Goal: Communication & Community: Answer question/provide support

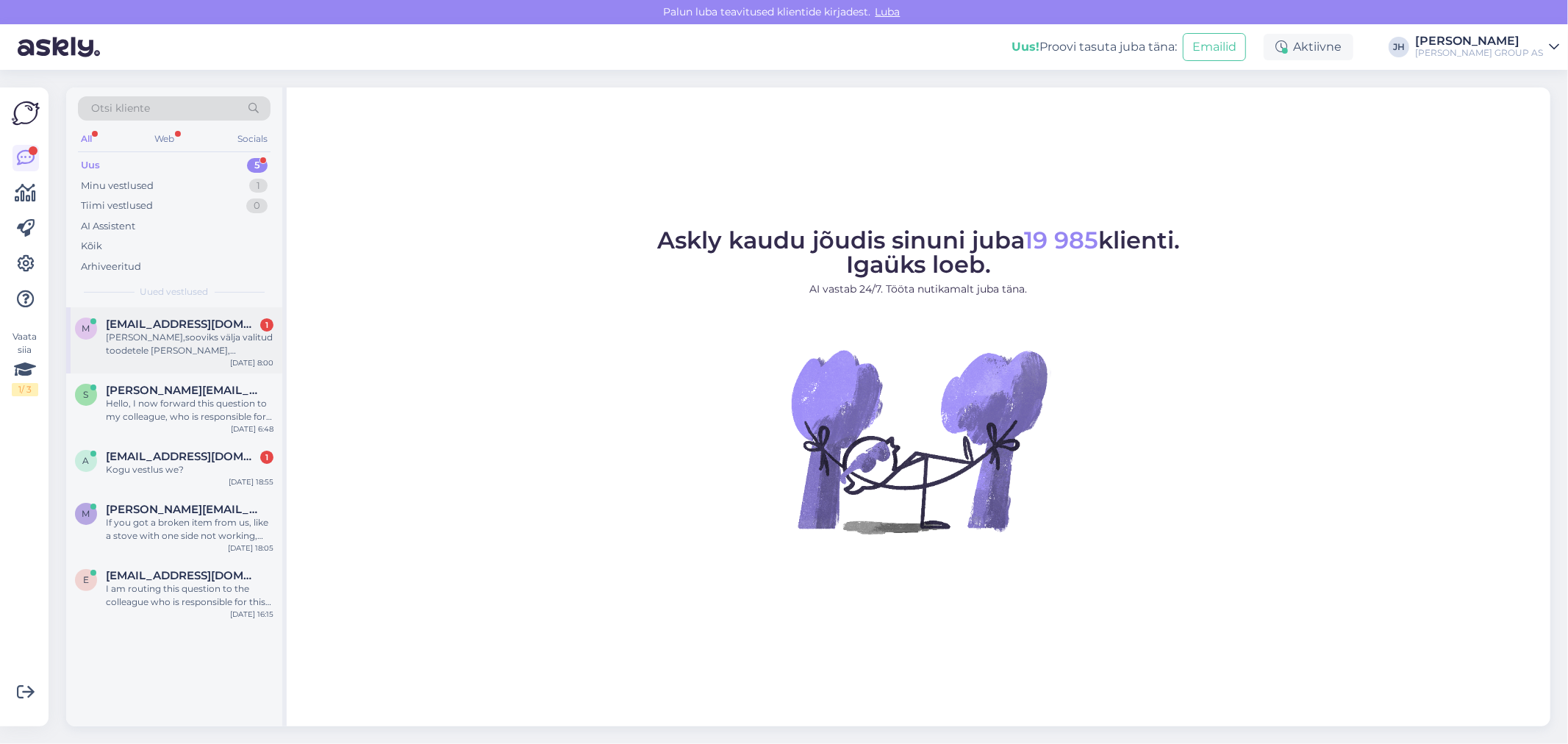
click at [145, 329] on span "[EMAIL_ADDRESS][DOMAIN_NAME]" at bounding box center [182, 324] width 153 height 14
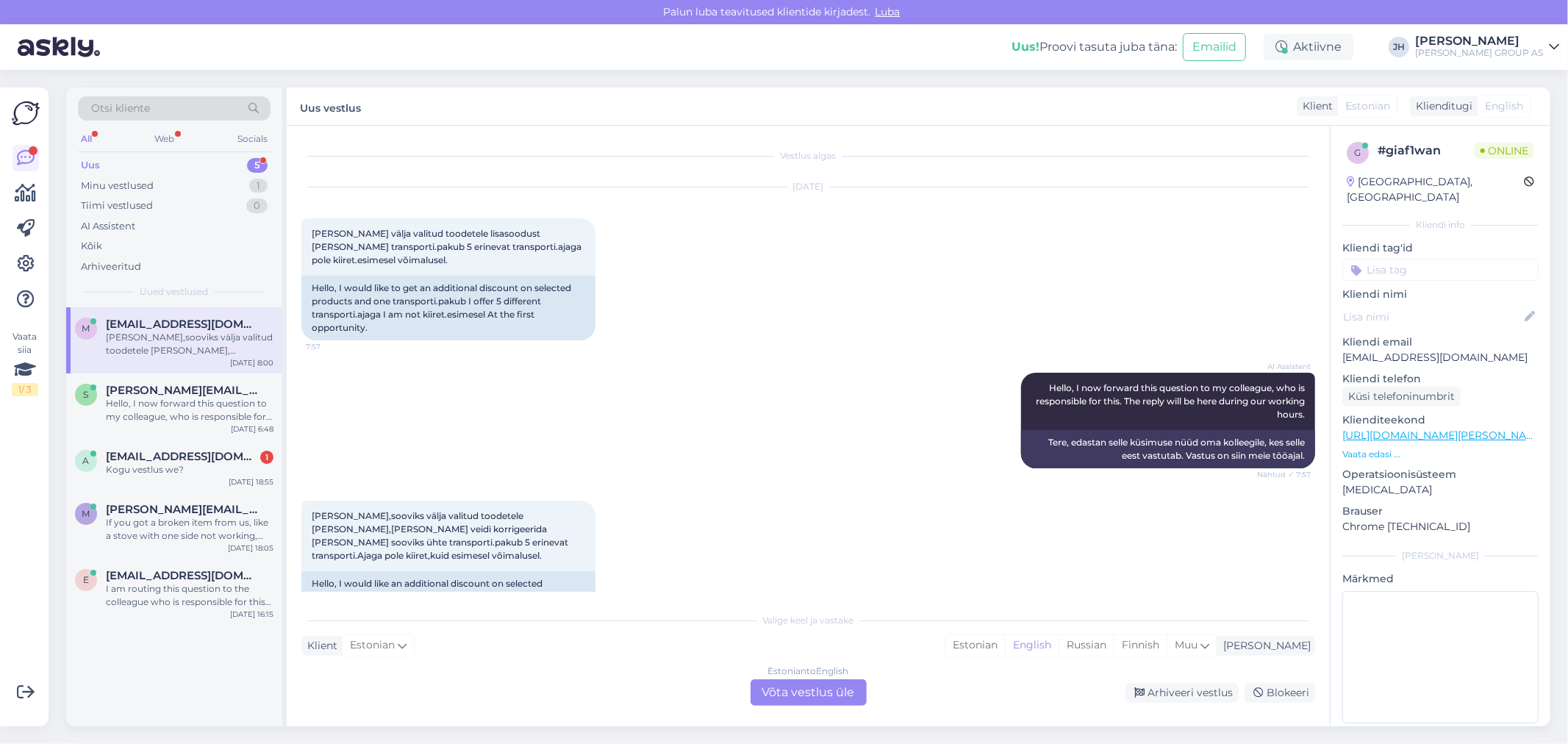
scroll to position [59, 0]
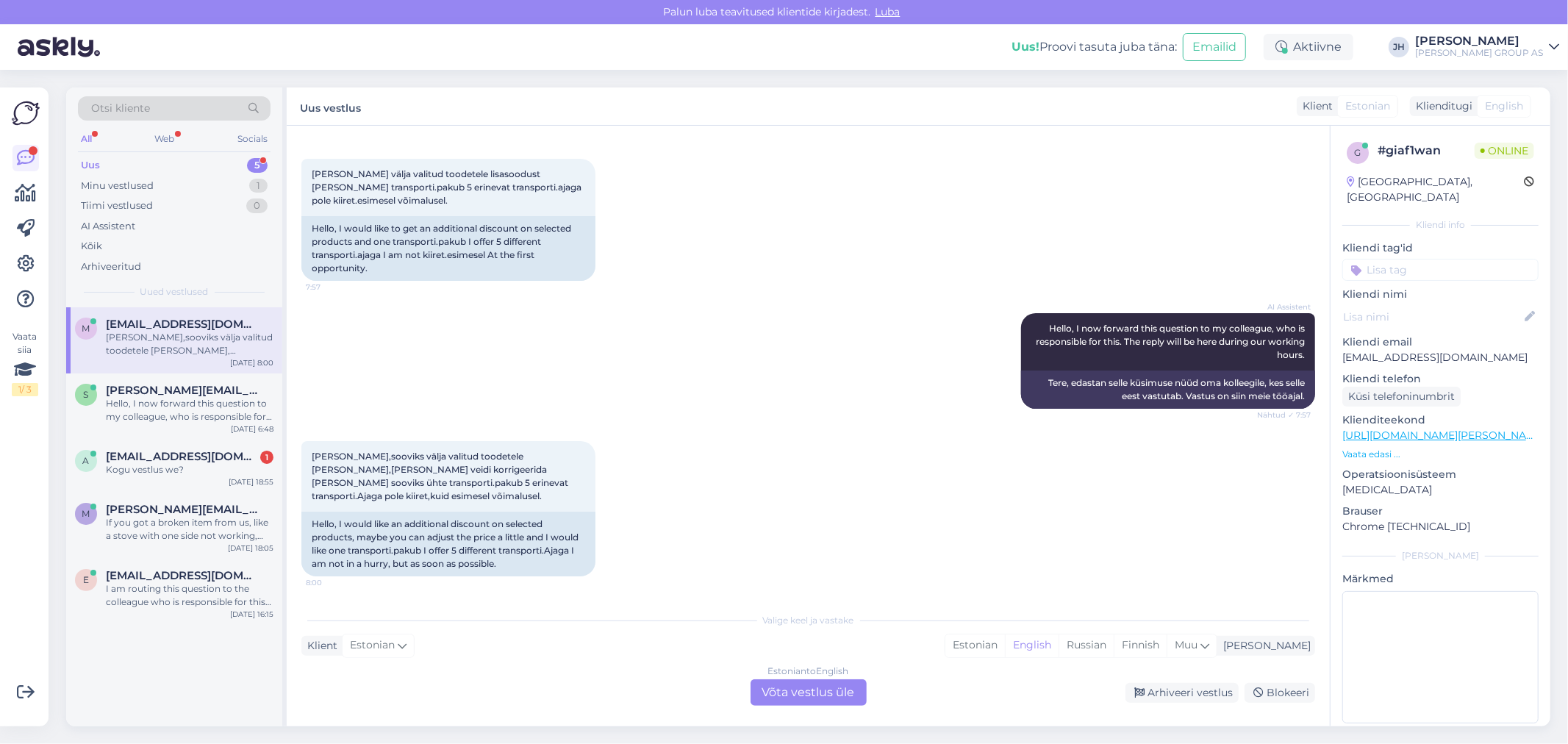
click at [817, 687] on div "Estonian to English Võta vestlus üle" at bounding box center [808, 692] width 116 height 26
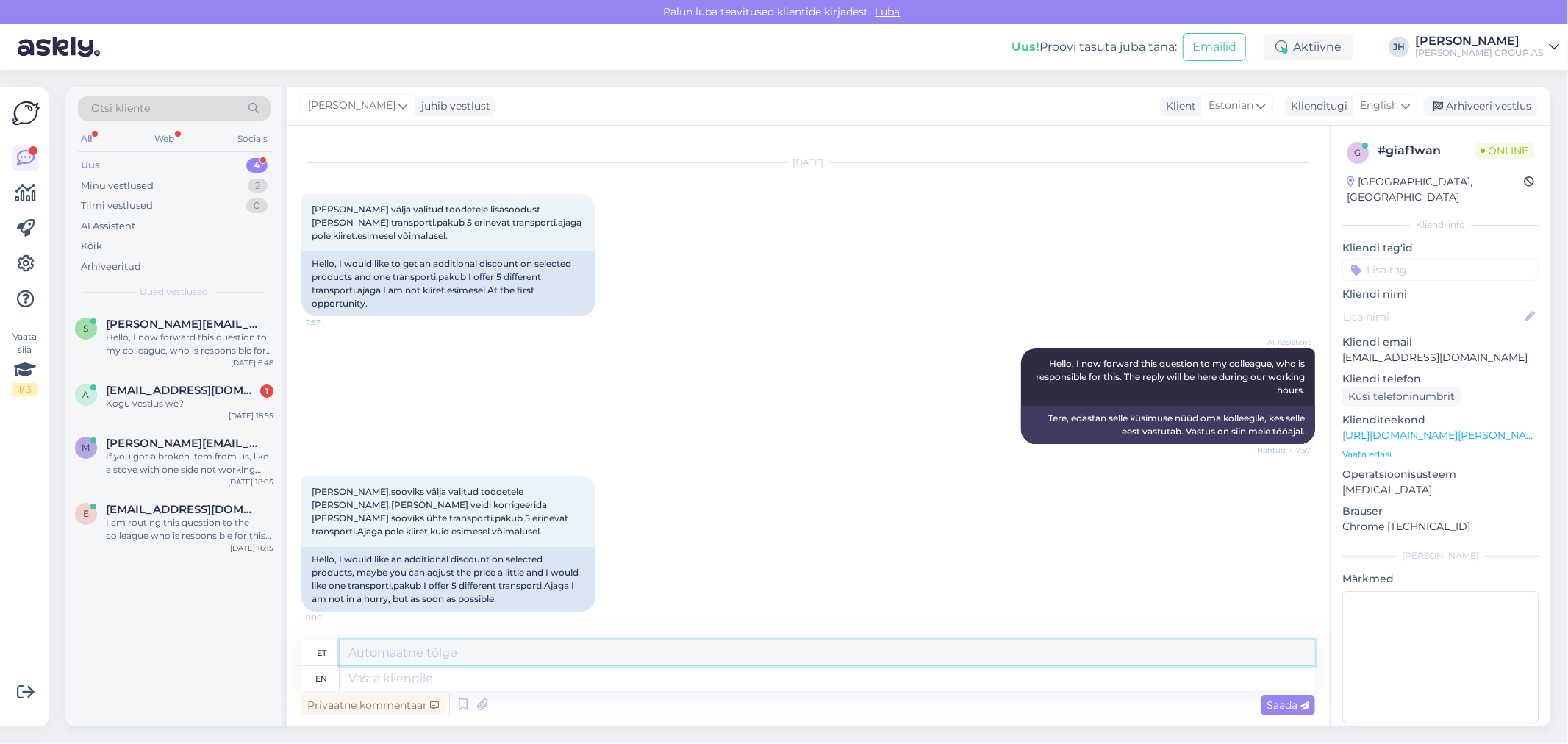
click at [469, 642] on textarea at bounding box center [828, 652] width 976 height 25
drag, startPoint x: 914, startPoint y: 651, endPoint x: 307, endPoint y: 669, distance: 607.3
click at [307, 669] on div "et Tere. Palun saatke kauba nimekiri [EMAIL_ADDRESS][DOMAIN_NAME] ja me vaatame…" at bounding box center [808, 665] width 1014 height 50
type textarea "Tere. Palun saatke kauba nimekiri [EMAIL_ADDRESS][DOMAIN_NAME] ja me vaatame mi…"
click at [1409, 97] on div "English" at bounding box center [1385, 105] width 66 height 23
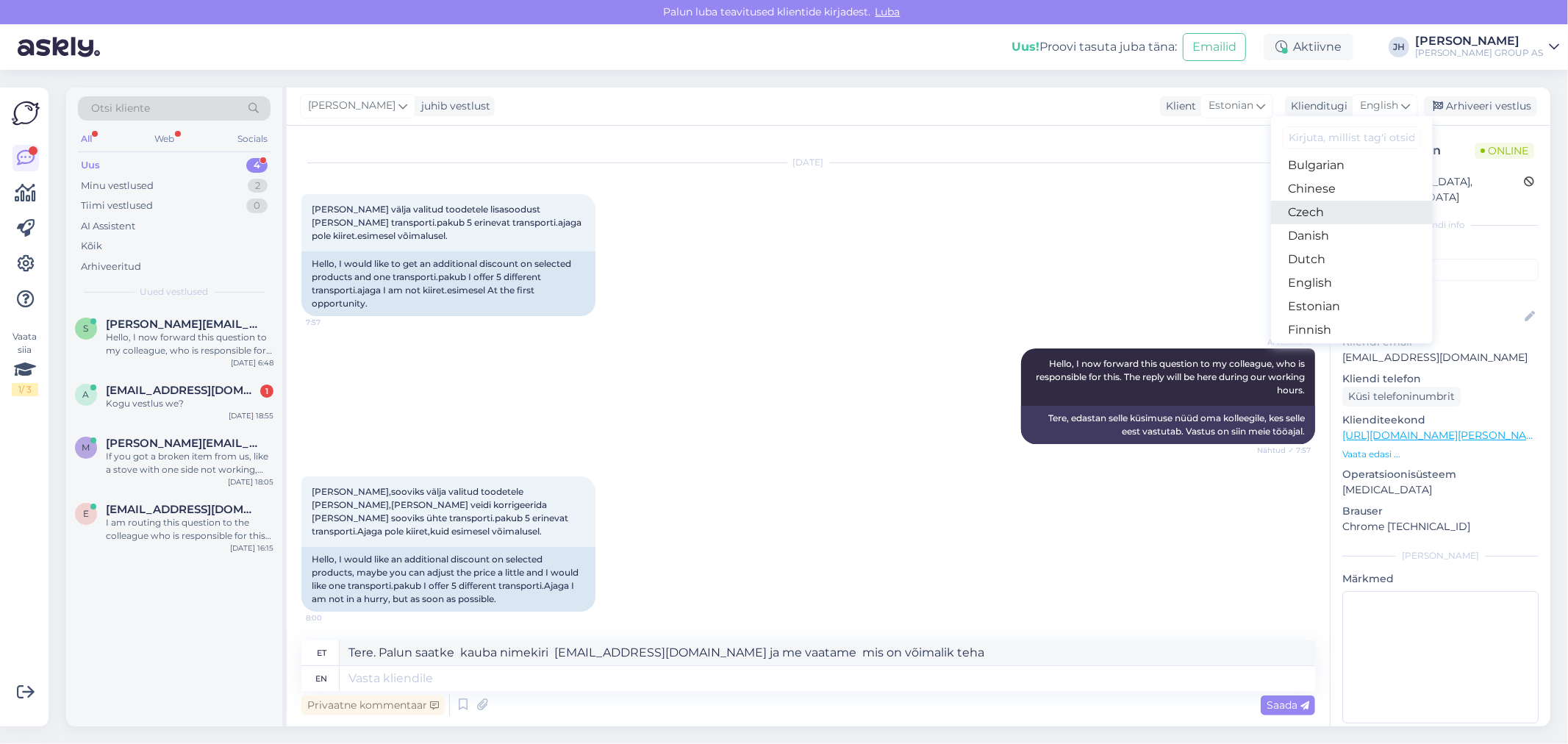
scroll to position [82, 0]
click at [1316, 275] on link "Estonian" at bounding box center [1352, 277] width 162 height 23
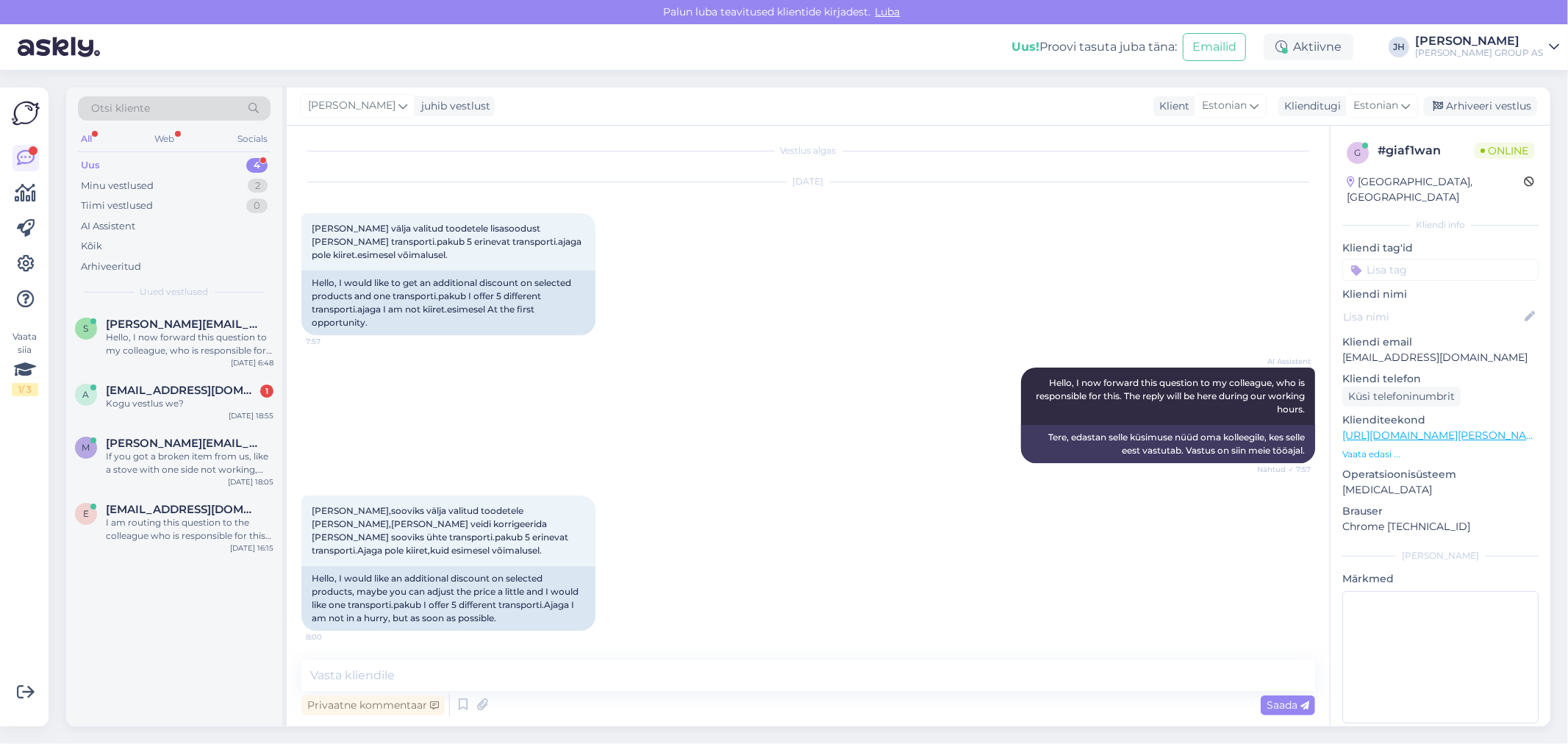
scroll to position [5, 0]
click at [483, 685] on textarea at bounding box center [808, 675] width 1014 height 31
paste textarea "Tere. Palun saatke kauba nimekiri [EMAIL_ADDRESS][DOMAIN_NAME] ja me vaatame mi…"
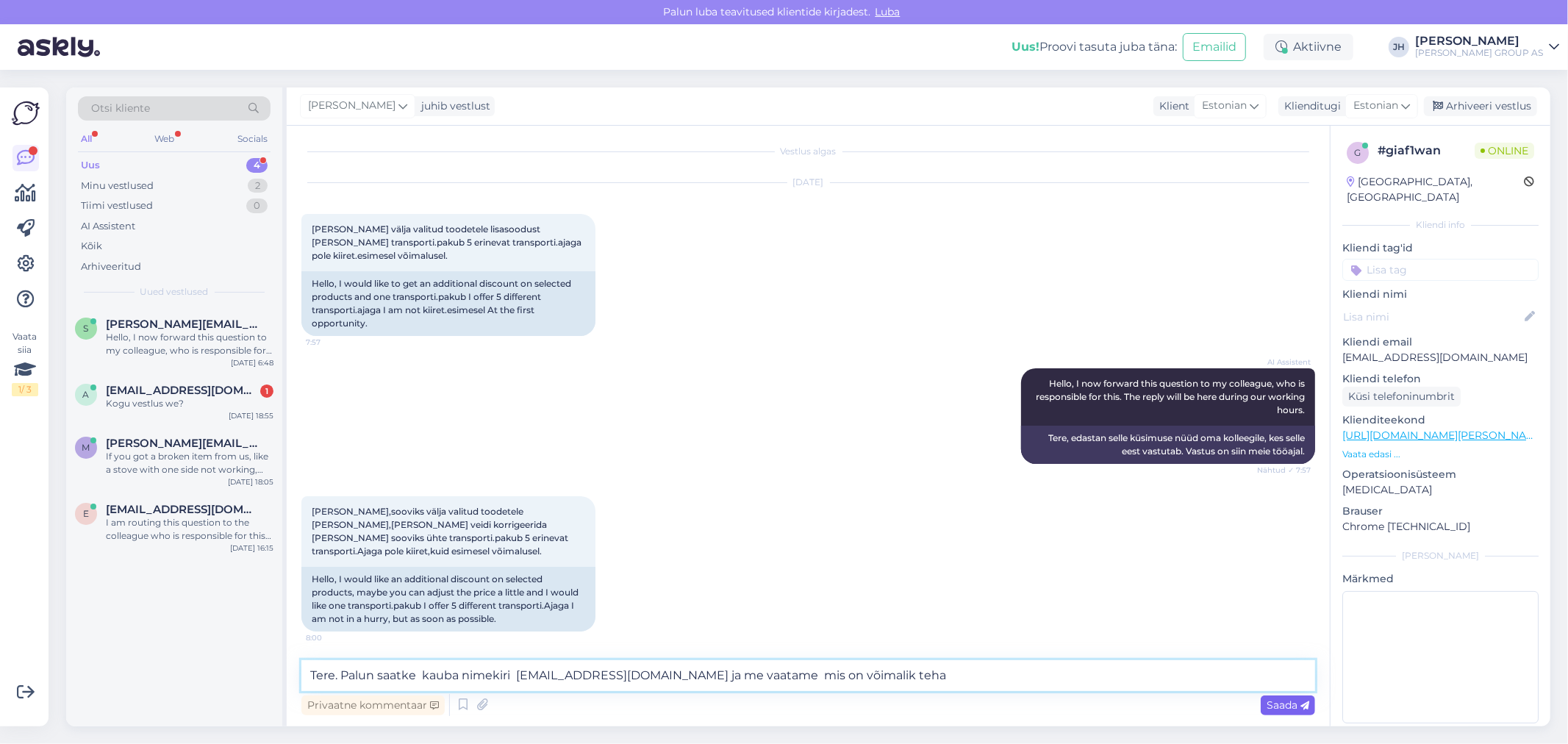
type textarea "Tere. Palun saatke kauba nimekiri [EMAIL_ADDRESS][DOMAIN_NAME] ja me vaatame mi…"
click at [1291, 702] on span "Saada" at bounding box center [1287, 704] width 42 height 14
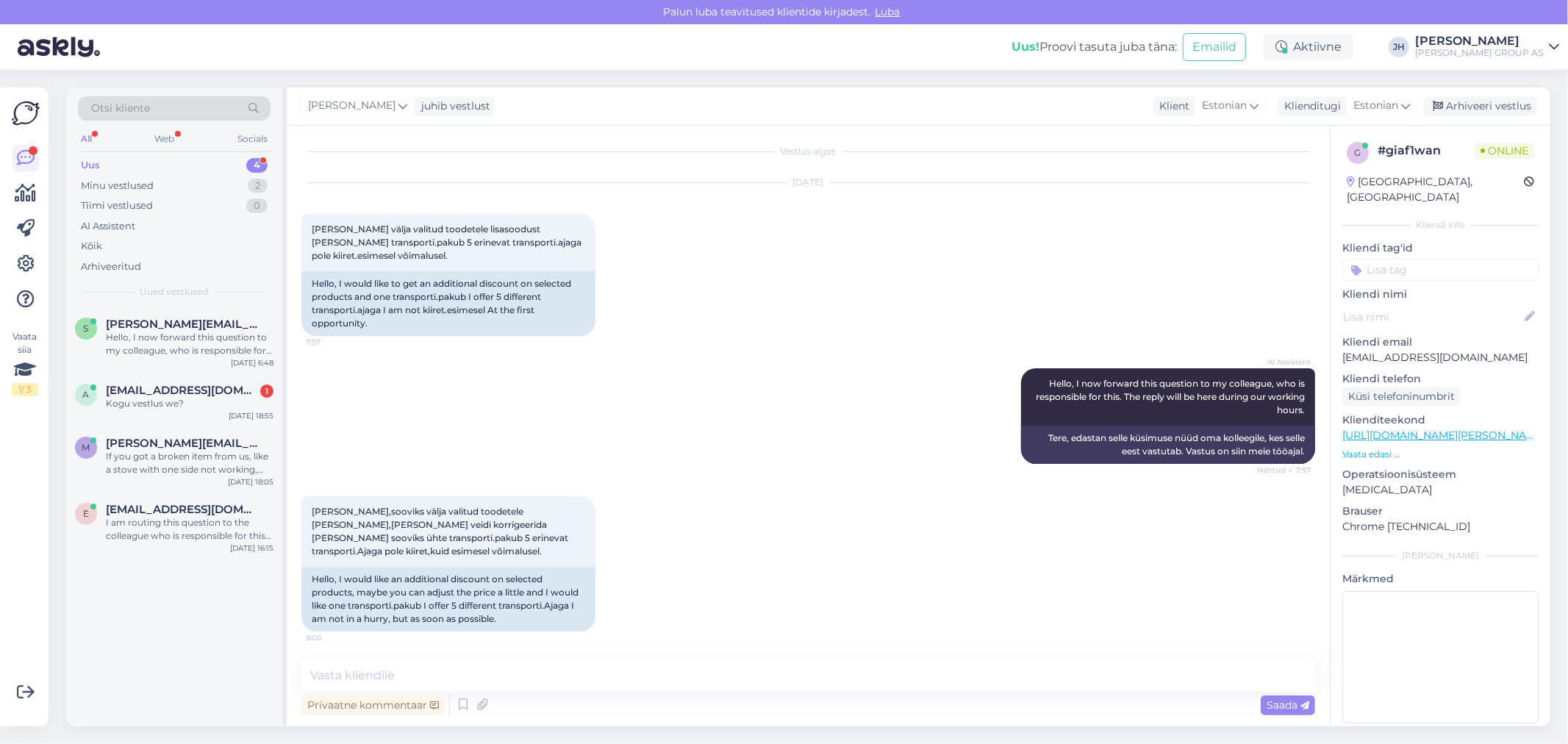
scroll to position [82, 0]
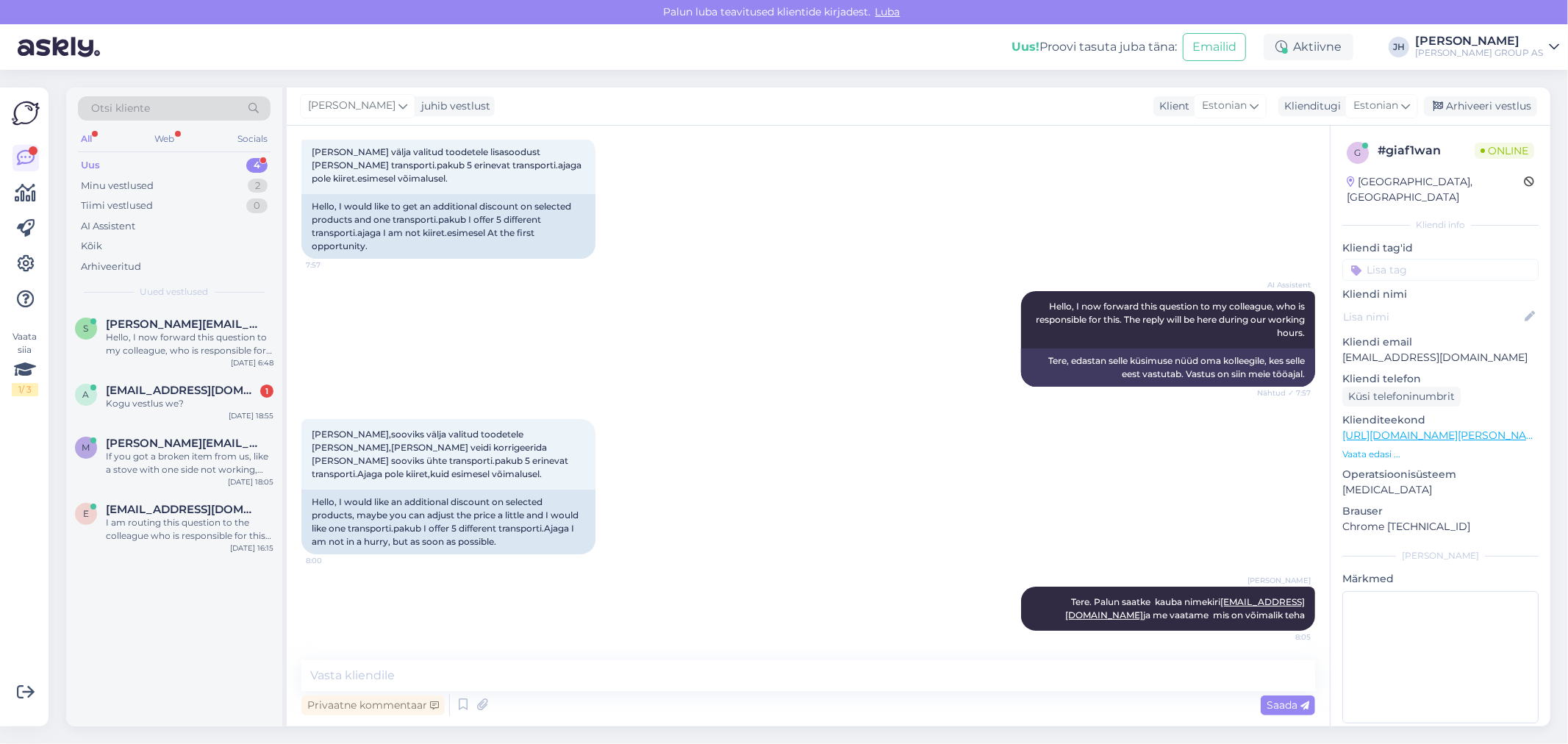
drag, startPoint x: 1486, startPoint y: 104, endPoint x: 1328, endPoint y: 141, distance: 162.3
click at [1486, 103] on div "Arhiveeri vestlus" at bounding box center [1481, 105] width 114 height 20
click at [179, 339] on div "Hello, I now forward this question to my colleague, who is responsible for this…" at bounding box center [190, 344] width 168 height 26
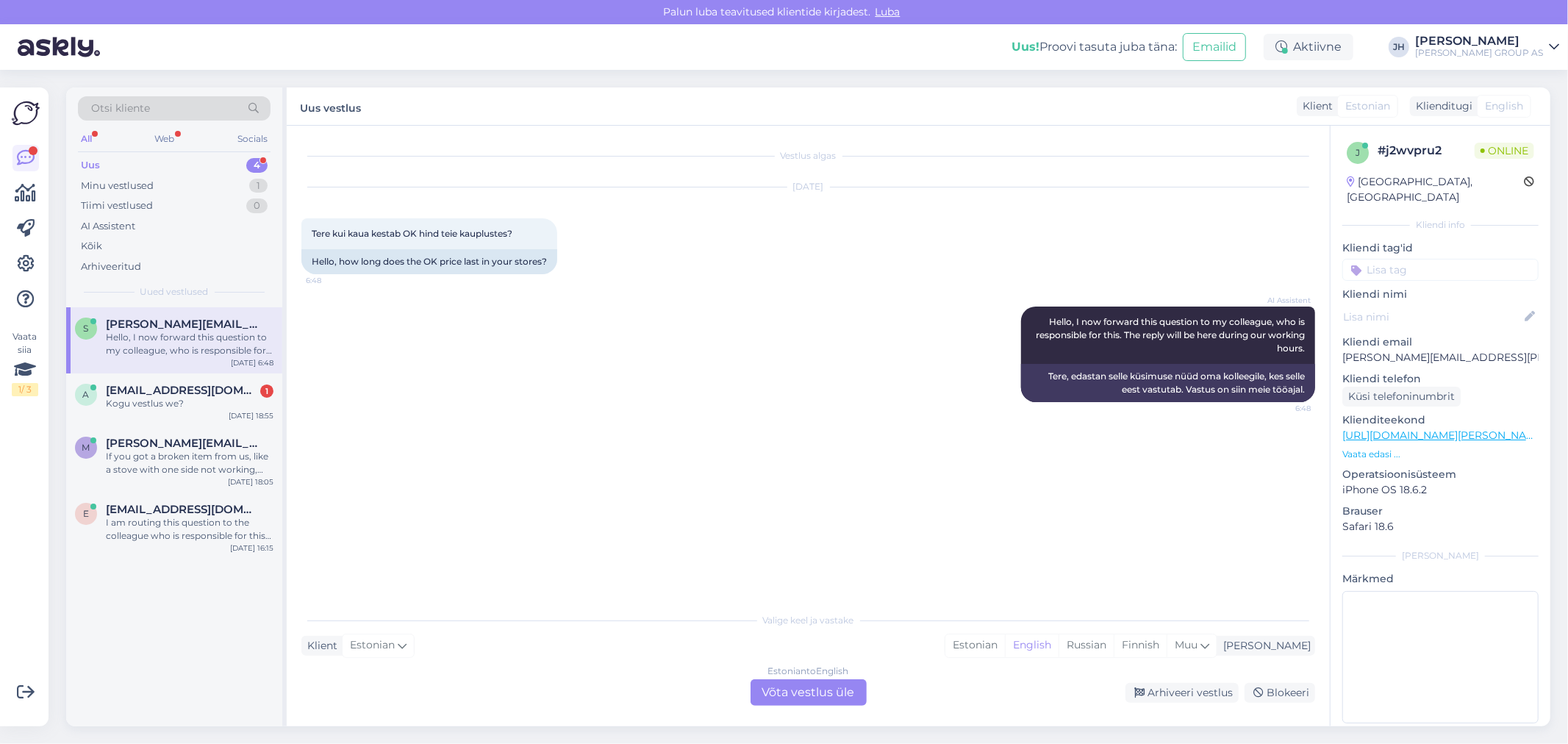
click at [808, 688] on div "Estonian to English Võta vestlus üle" at bounding box center [808, 692] width 116 height 26
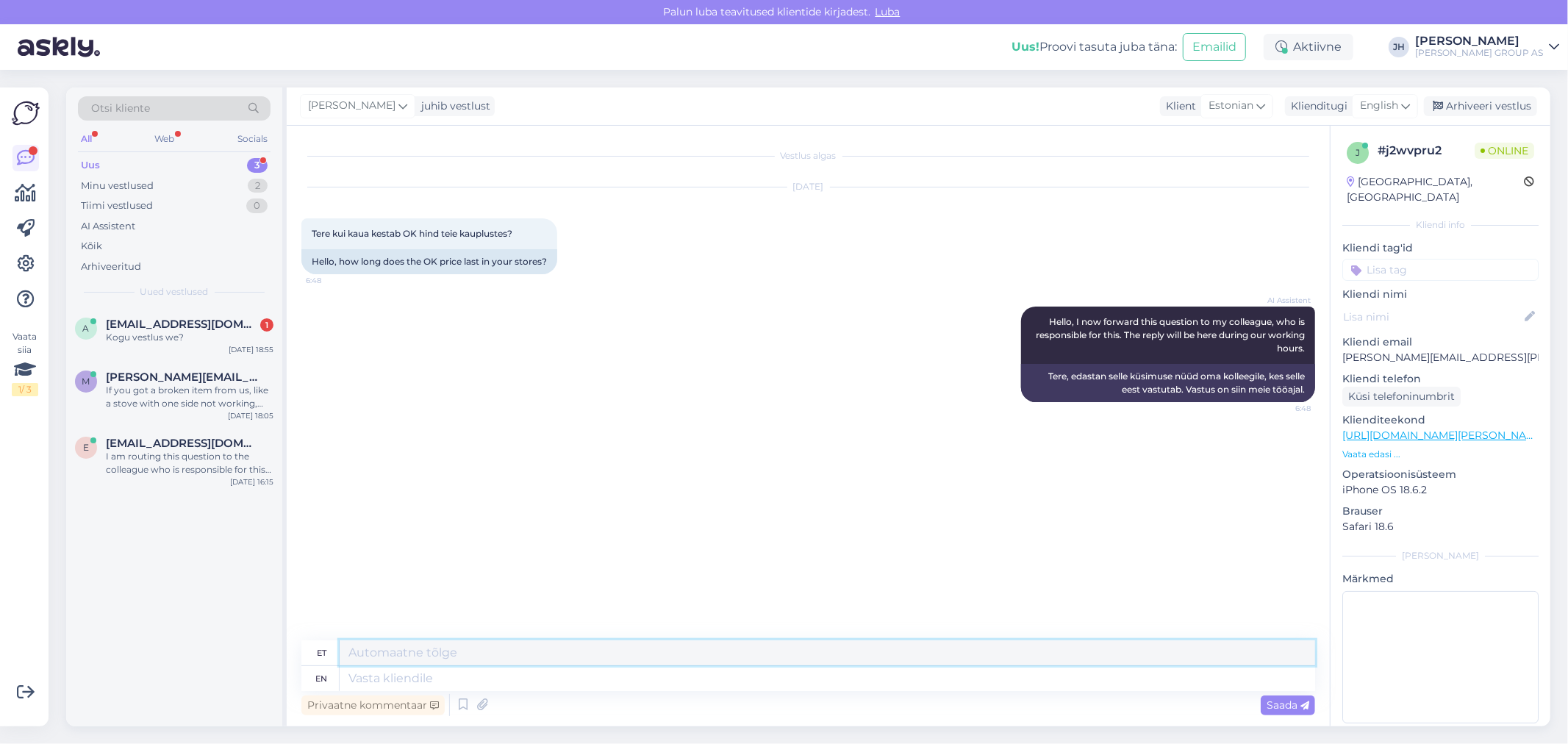
click at [357, 656] on textarea at bounding box center [828, 652] width 976 height 25
drag, startPoint x: 473, startPoint y: 657, endPoint x: 324, endPoint y: 662, distance: 149.1
click at [324, 662] on div "et Mis toode kohta?" at bounding box center [808, 653] width 1014 height 26
type textarea "Mis toode kohta?"
click at [1410, 101] on icon at bounding box center [1406, 105] width 9 height 16
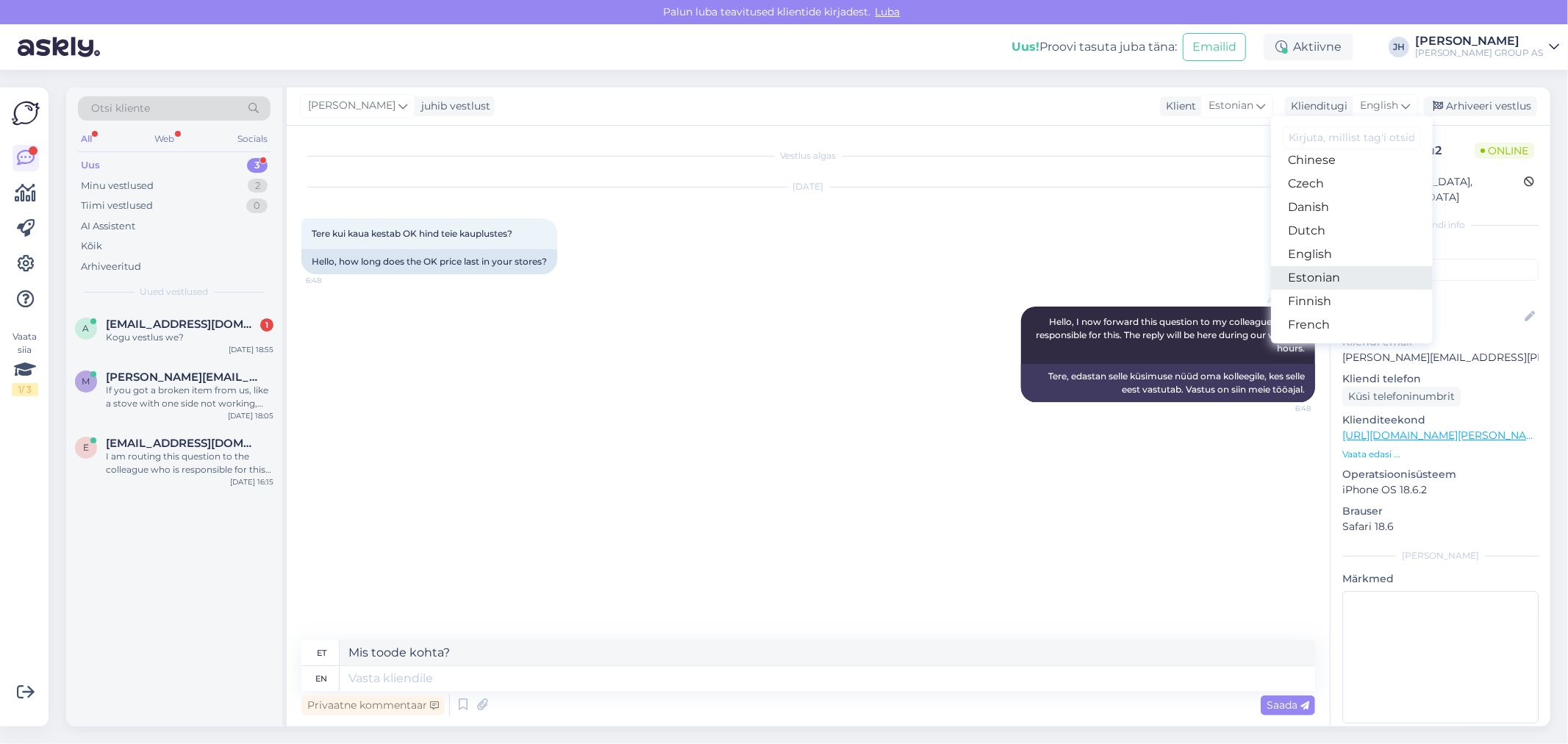
click at [1341, 276] on link "Estonian" at bounding box center [1352, 277] width 162 height 23
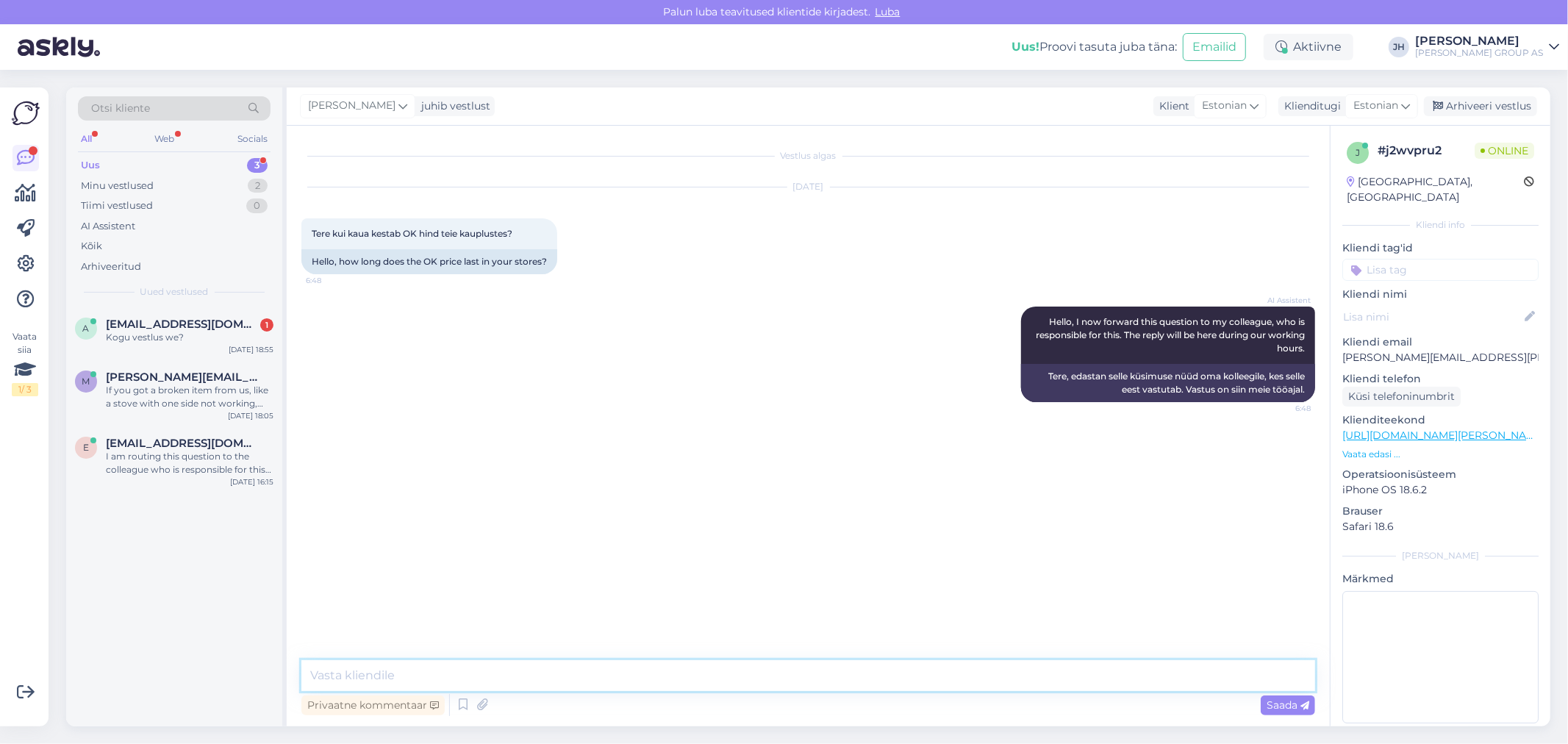
click at [366, 670] on textarea at bounding box center [808, 675] width 1014 height 31
paste textarea "Mis toode kohta?"
type textarea "Mis toode kohta?"
click at [1296, 710] on div "Saada" at bounding box center [1288, 705] width 54 height 20
click at [1483, 105] on div "Arhiveeri vestlus" at bounding box center [1481, 105] width 114 height 20
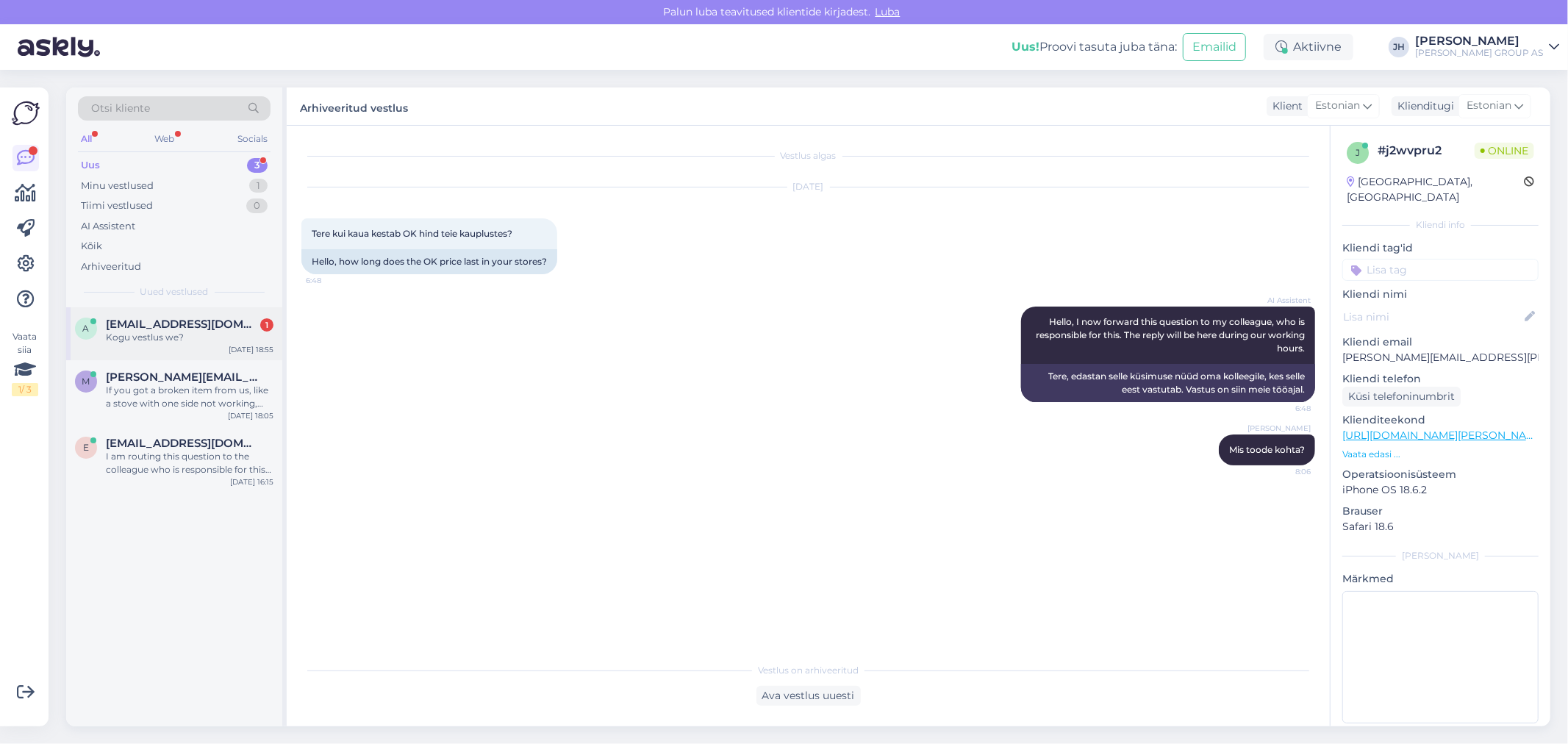
click at [160, 317] on span "[EMAIL_ADDRESS][DOMAIN_NAME]" at bounding box center [182, 324] width 153 height 14
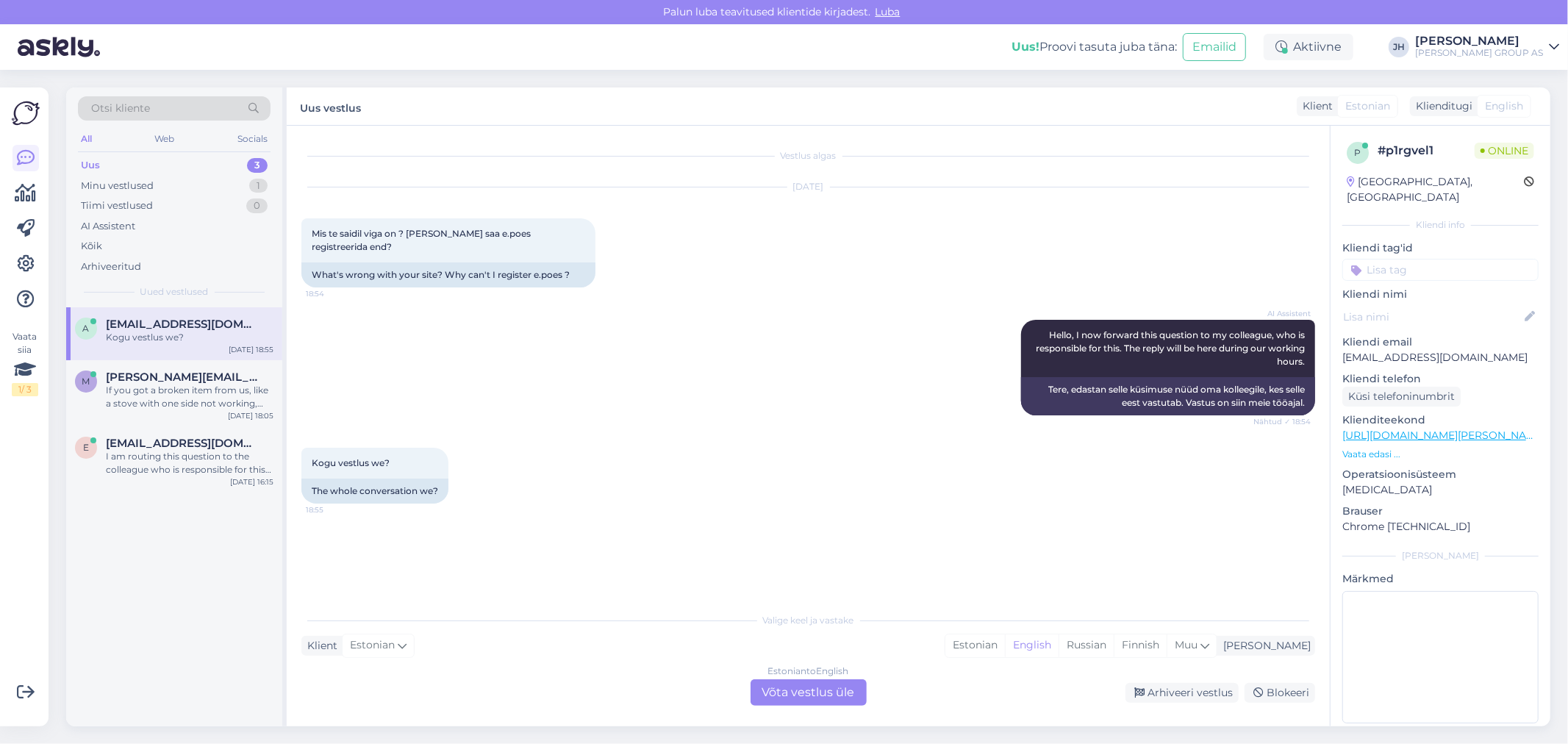
click at [804, 688] on div "Estonian to English Võta vestlus üle" at bounding box center [808, 692] width 116 height 26
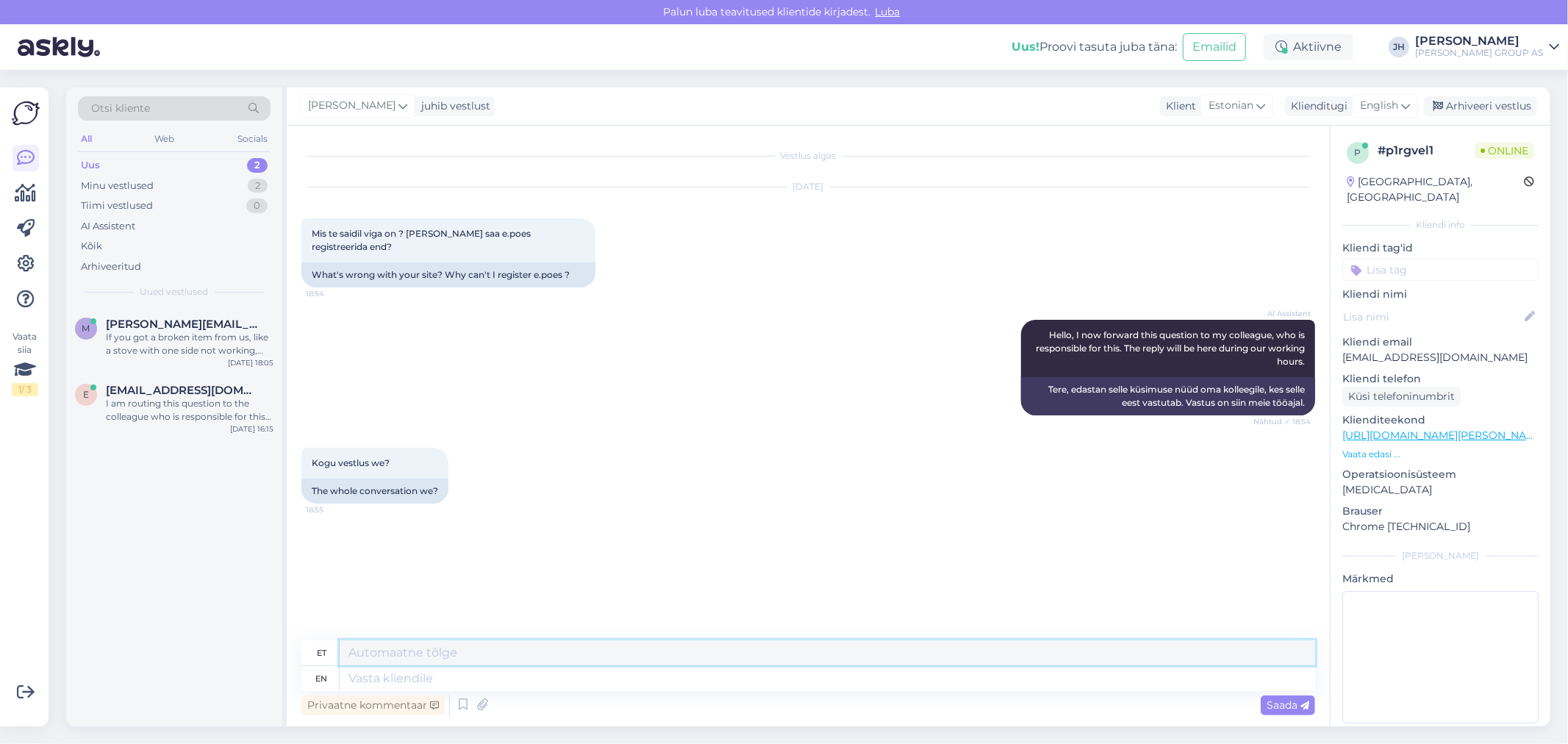
click at [362, 641] on textarea at bounding box center [828, 652] width 976 height 25
drag, startPoint x: 782, startPoint y: 647, endPoint x: 221, endPoint y: 643, distance: 561.0
click at [221, 643] on div "Otsi kliente All Web Socials Uus 2 Minu vestlused 2 Tiimi vestlused 0 AI Assist…" at bounding box center [808, 406] width 1484 height 639
type textarea "Tere. Palun saatke pilt ekraanist ja veateade, miks ei saa registreerida?"
click at [1410, 105] on icon at bounding box center [1406, 105] width 9 height 16
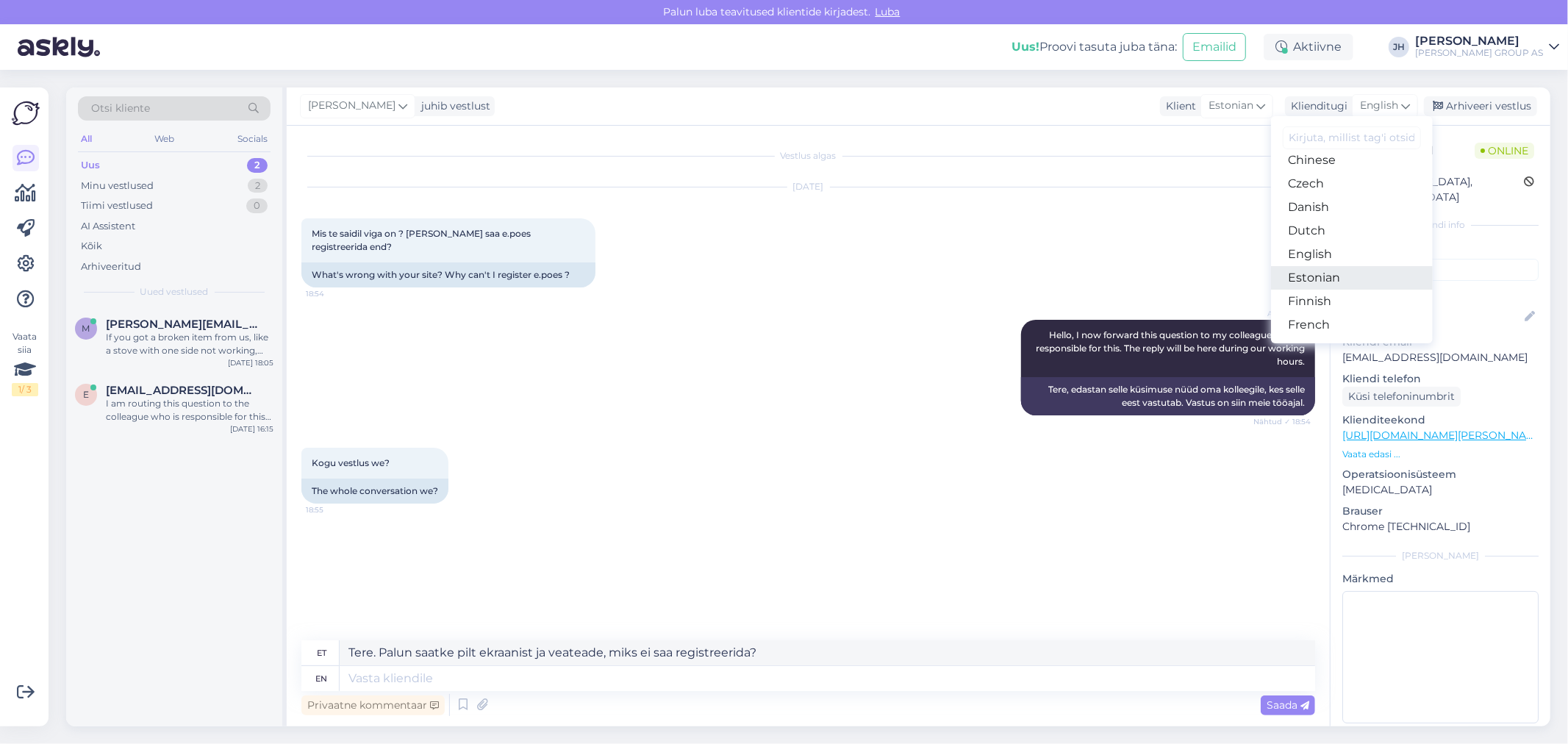
click at [1326, 273] on link "Estonian" at bounding box center [1352, 277] width 162 height 23
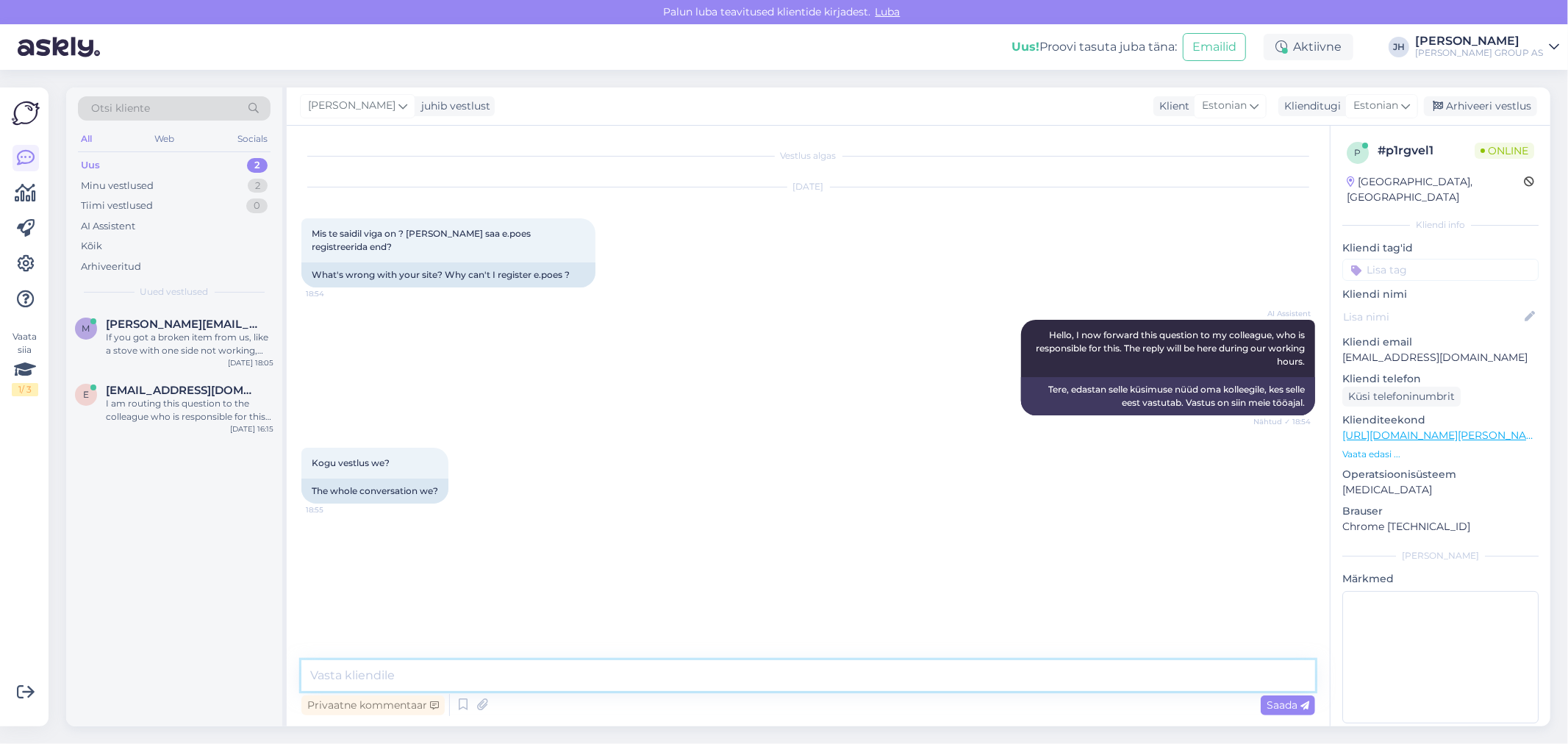
click at [533, 662] on textarea at bounding box center [808, 675] width 1014 height 31
paste textarea "Tere. Palun saatke pilt ekraanist ja veateade, miks ei saa registreerida?"
type textarea "Tere. Palun saatke pilt ekraanist ja veateade, miks ei saa registreerida?"
click at [1295, 704] on span "Saada" at bounding box center [1287, 704] width 42 height 14
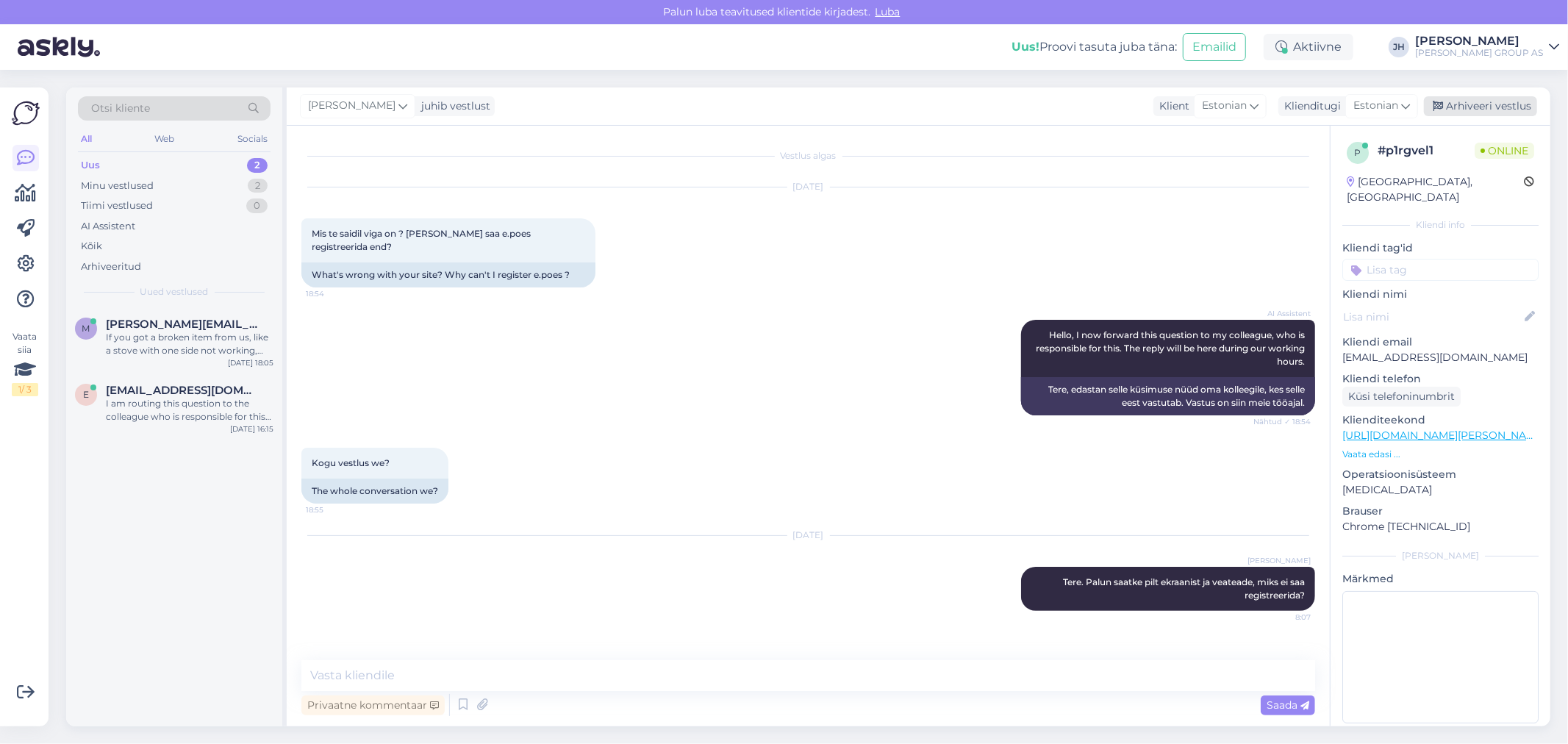
click at [1490, 107] on div "Arhiveeri vestlus" at bounding box center [1481, 105] width 114 height 20
click at [211, 329] on span "[PERSON_NAME][EMAIL_ADDRESS][DOMAIN_NAME]" at bounding box center [182, 324] width 153 height 14
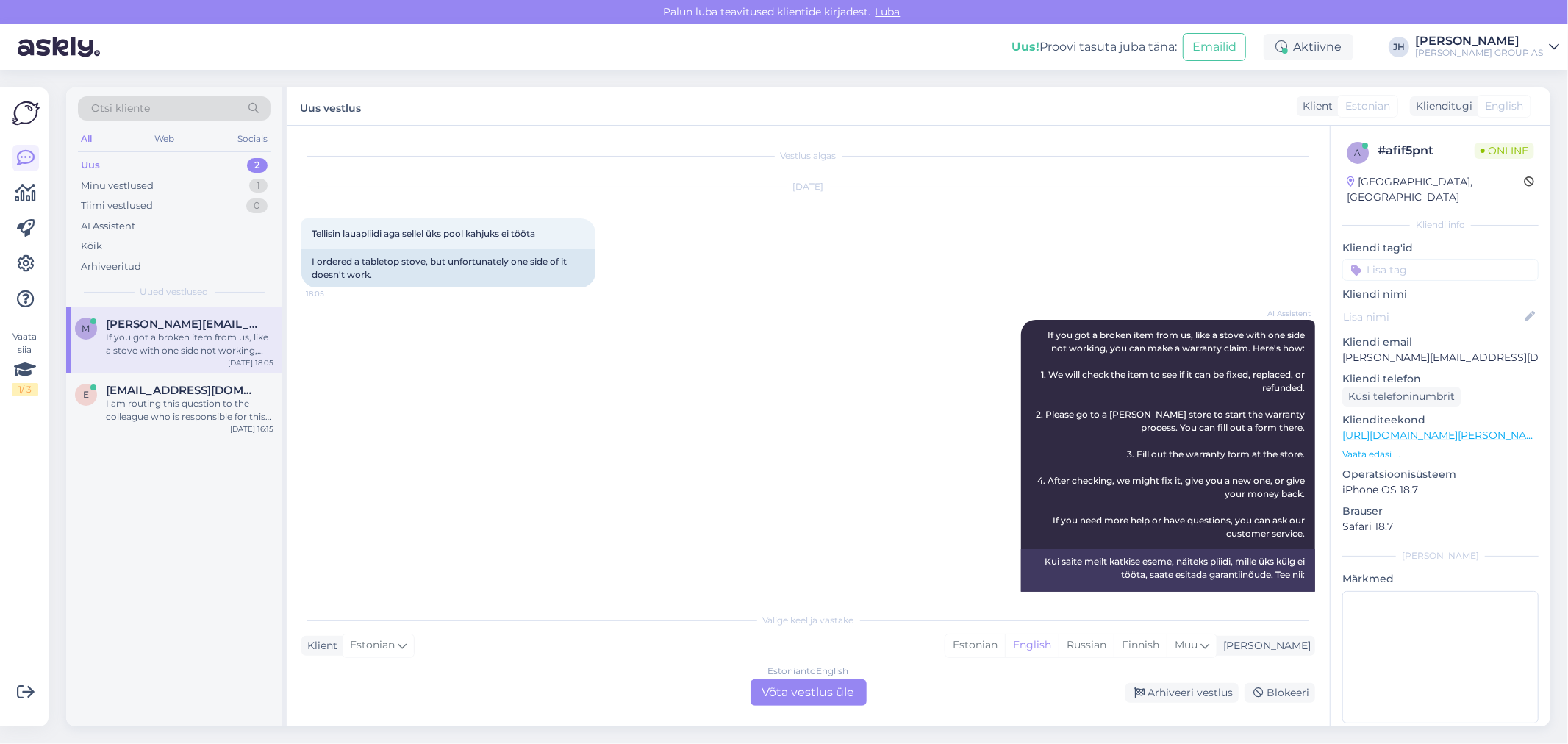
scroll to position [196, 0]
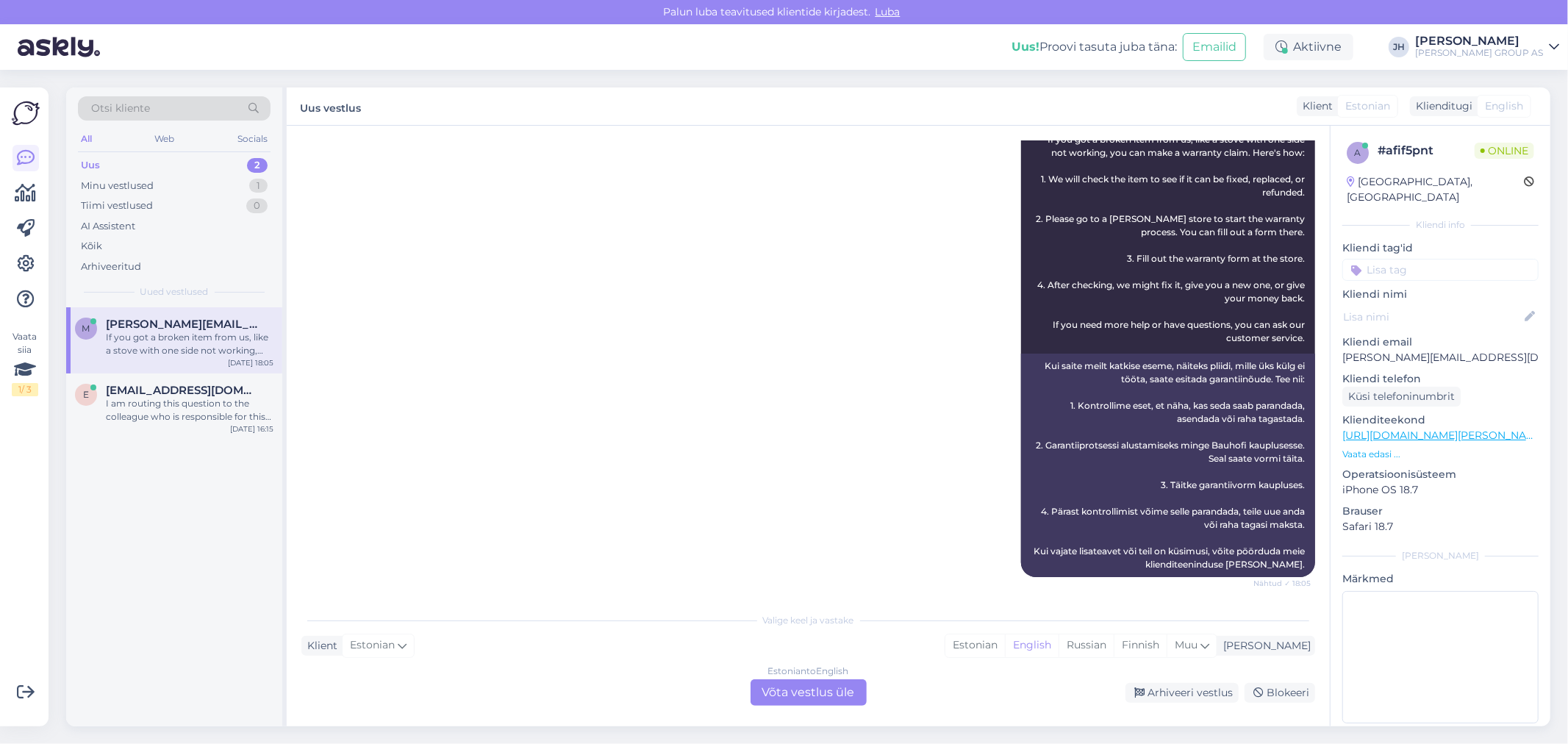
click at [817, 692] on div "Estonian to English Võta vestlus üle" at bounding box center [808, 692] width 116 height 26
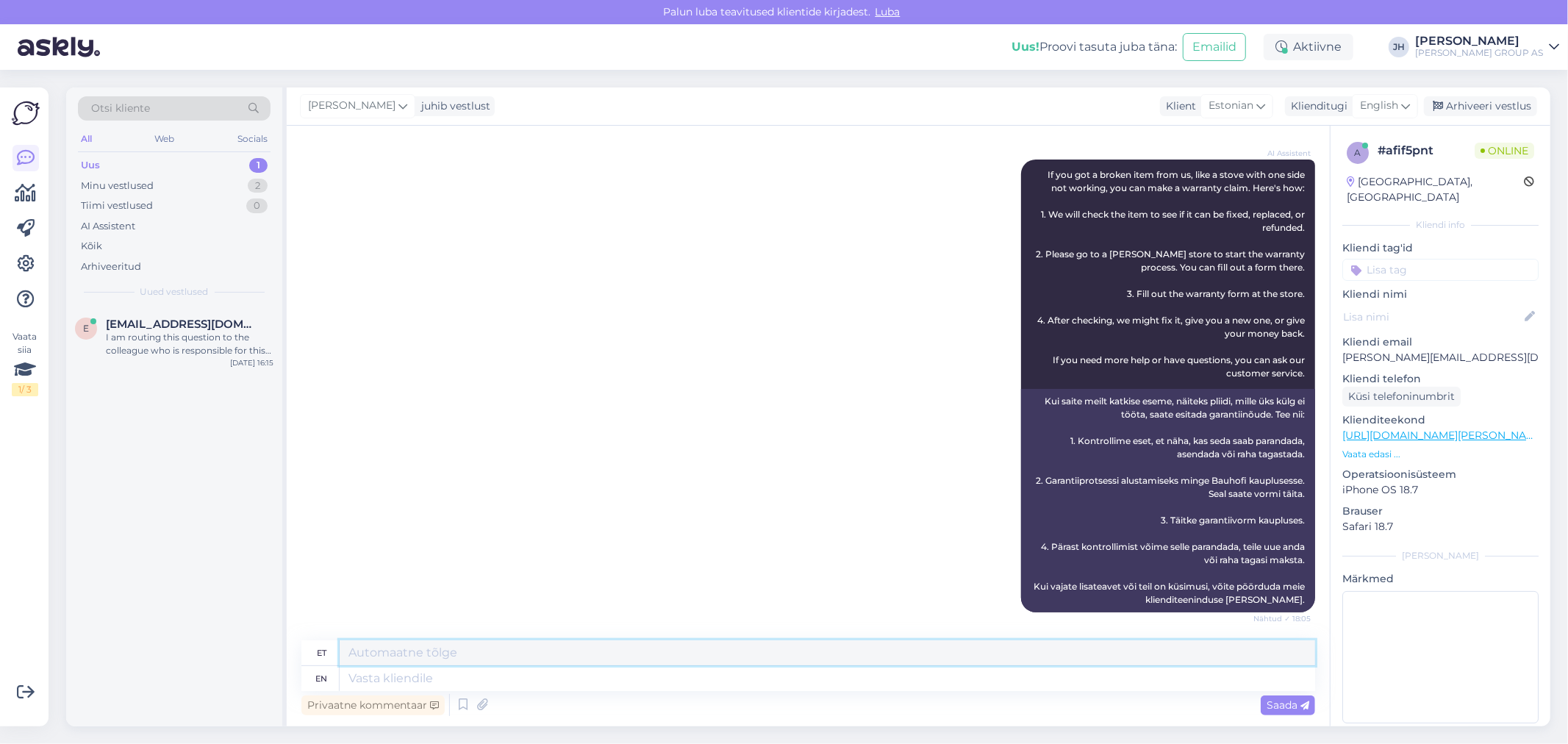
click at [377, 650] on textarea at bounding box center [828, 652] width 976 height 25
drag, startPoint x: 792, startPoint y: 654, endPoint x: 326, endPoint y: 670, distance: 466.3
click at [326, 670] on div "et Tere. Palun saatke pretensioon koos kirjeldusega [EMAIL_ADDRESS][PERSON_NAME…" at bounding box center [808, 665] width 1014 height 50
type textarea "Tere. Palun saatke pretensioon koos kirjeldusega [EMAIL_ADDRESS][PERSON_NAME][D…"
click at [1407, 106] on icon at bounding box center [1406, 105] width 9 height 16
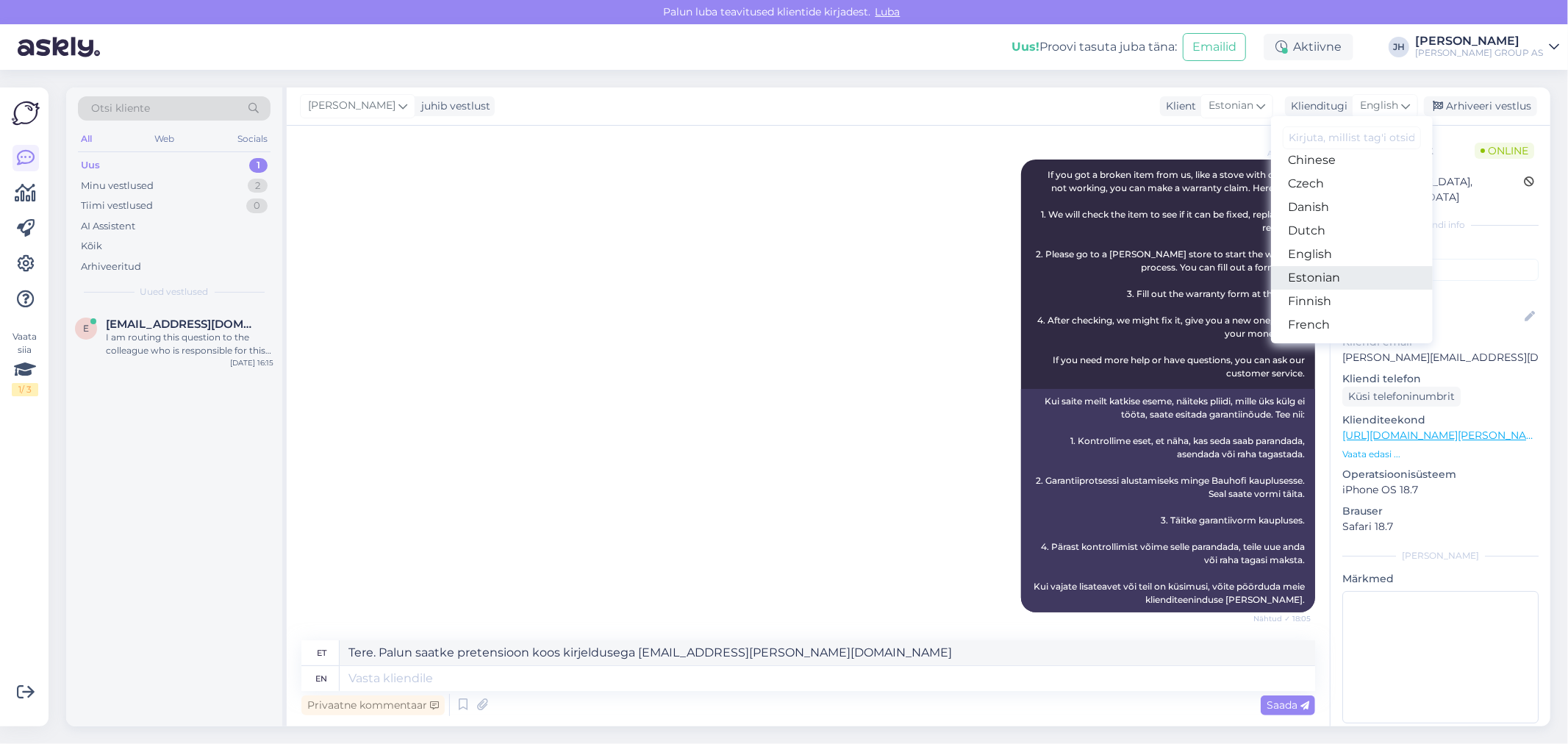
drag, startPoint x: 1335, startPoint y: 276, endPoint x: 1327, endPoint y: 281, distance: 9.4
click at [1335, 276] on link "Estonian" at bounding box center [1352, 277] width 162 height 23
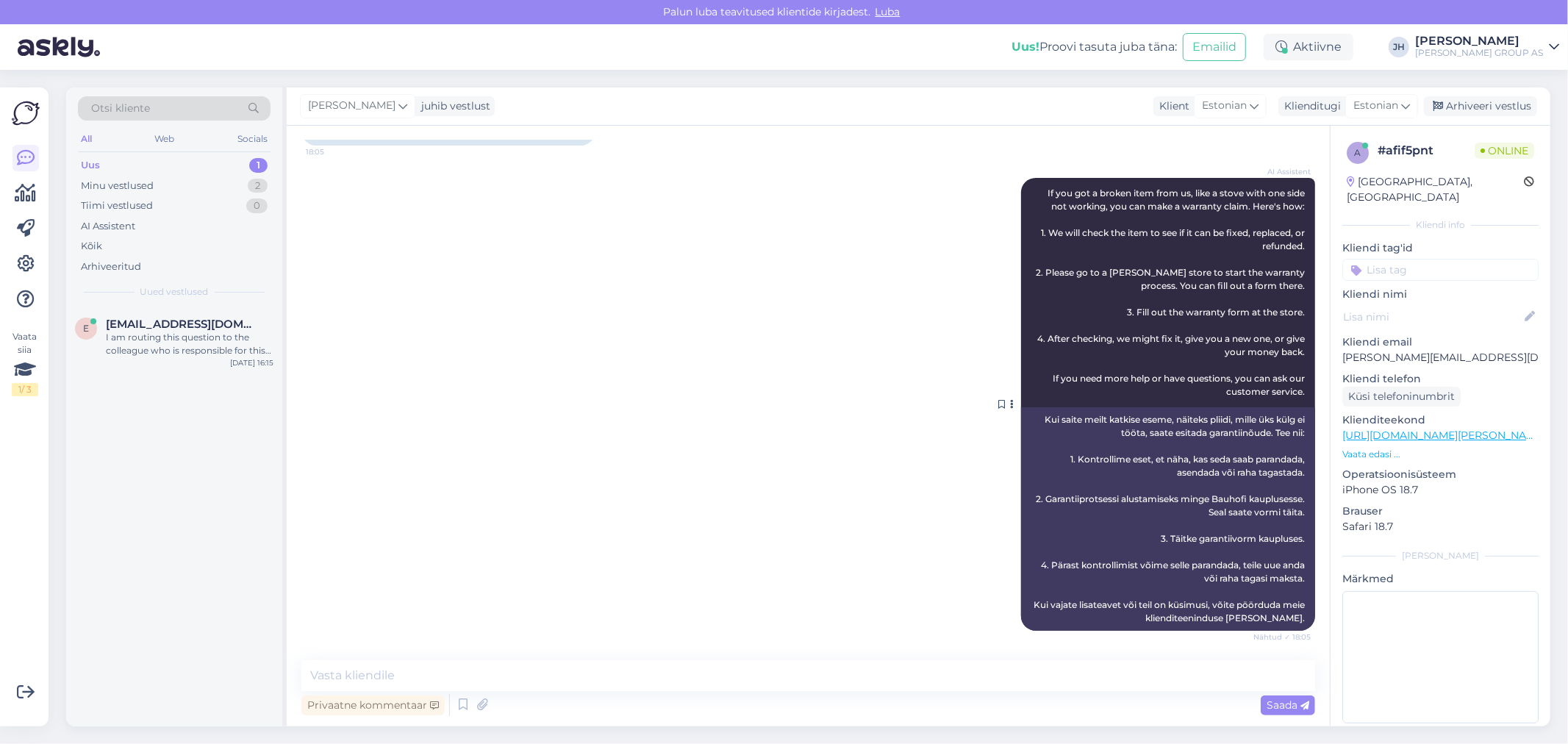
scroll to position [141, 0]
click at [349, 682] on textarea at bounding box center [808, 675] width 1014 height 31
paste textarea "Tere. Palun saatke pretensioon koos kirjeldusega [EMAIL_ADDRESS][PERSON_NAME][D…"
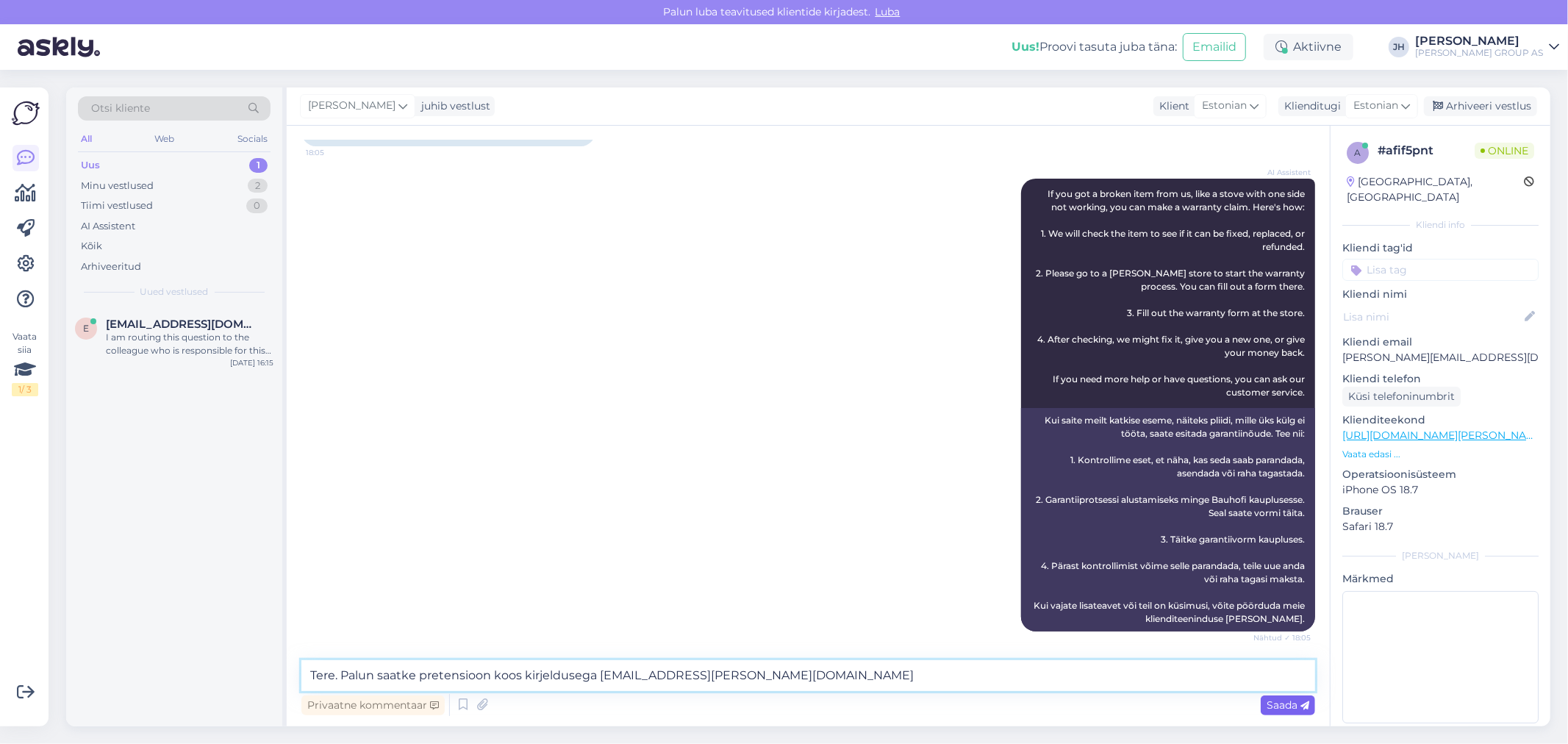
type textarea "Tere. Palun saatke pretensioon koos kirjeldusega [EMAIL_ADDRESS][PERSON_NAME][D…"
click at [1292, 707] on span "Saada" at bounding box center [1287, 704] width 42 height 14
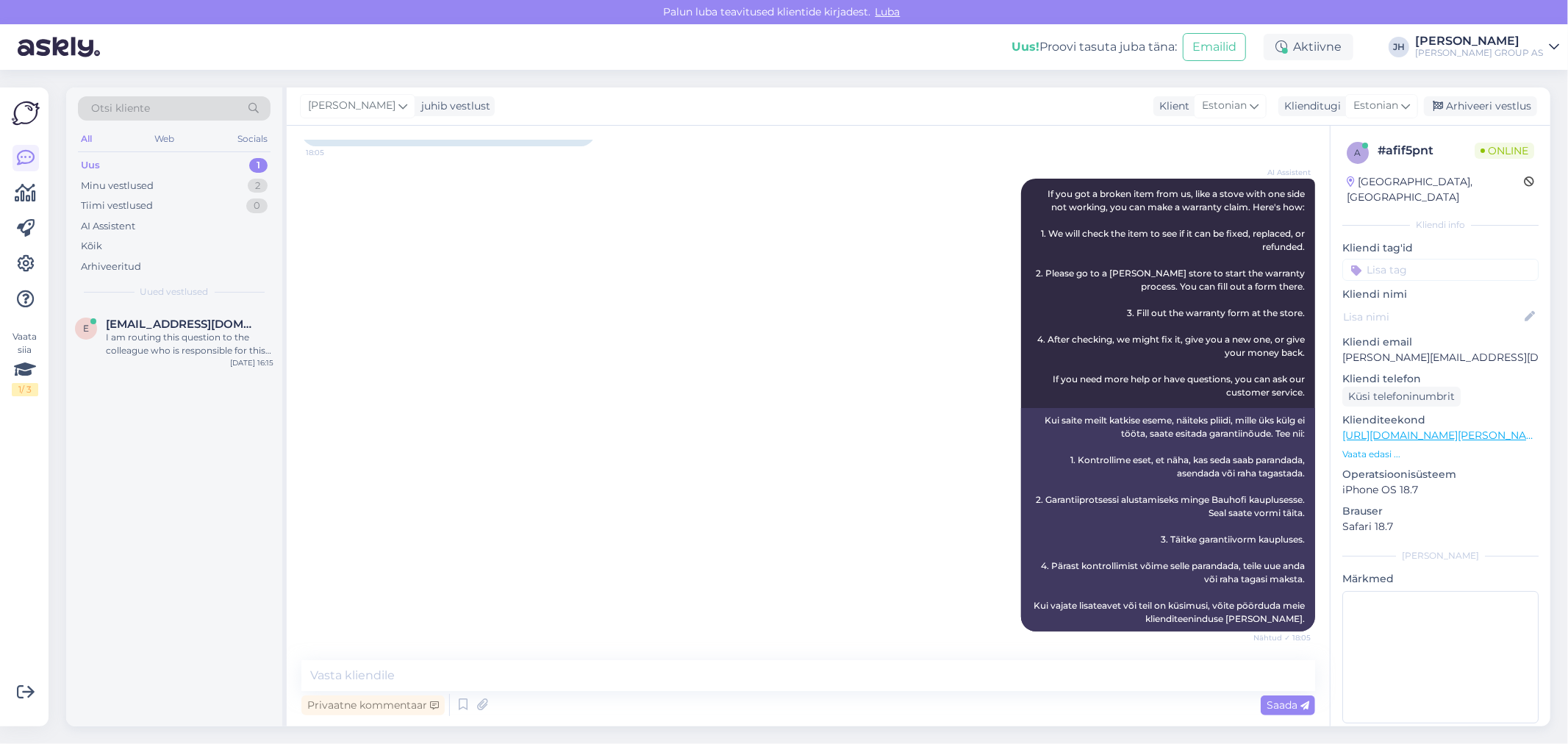
scroll to position [249, 0]
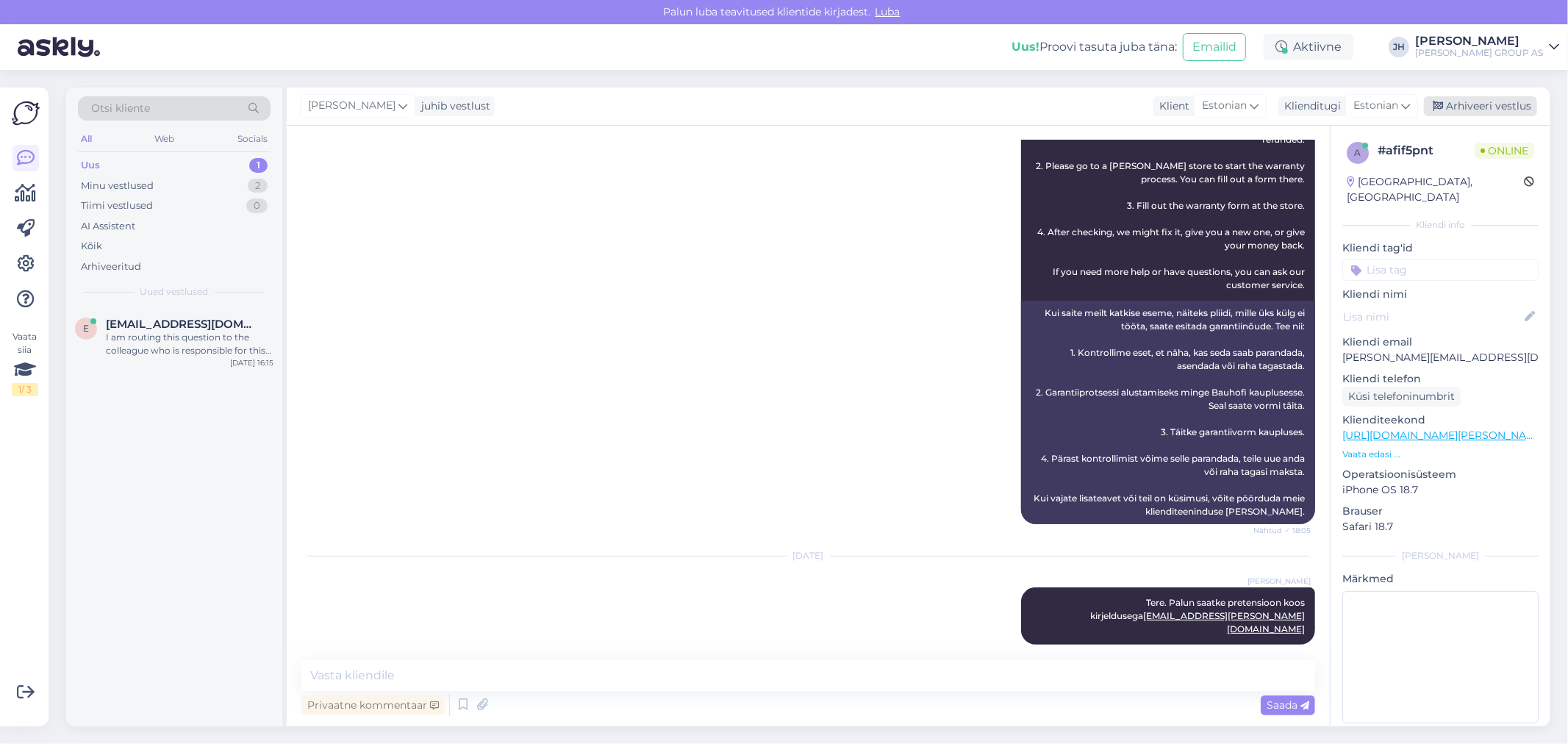
click at [1516, 104] on div "Arhiveeri vestlus" at bounding box center [1481, 105] width 114 height 20
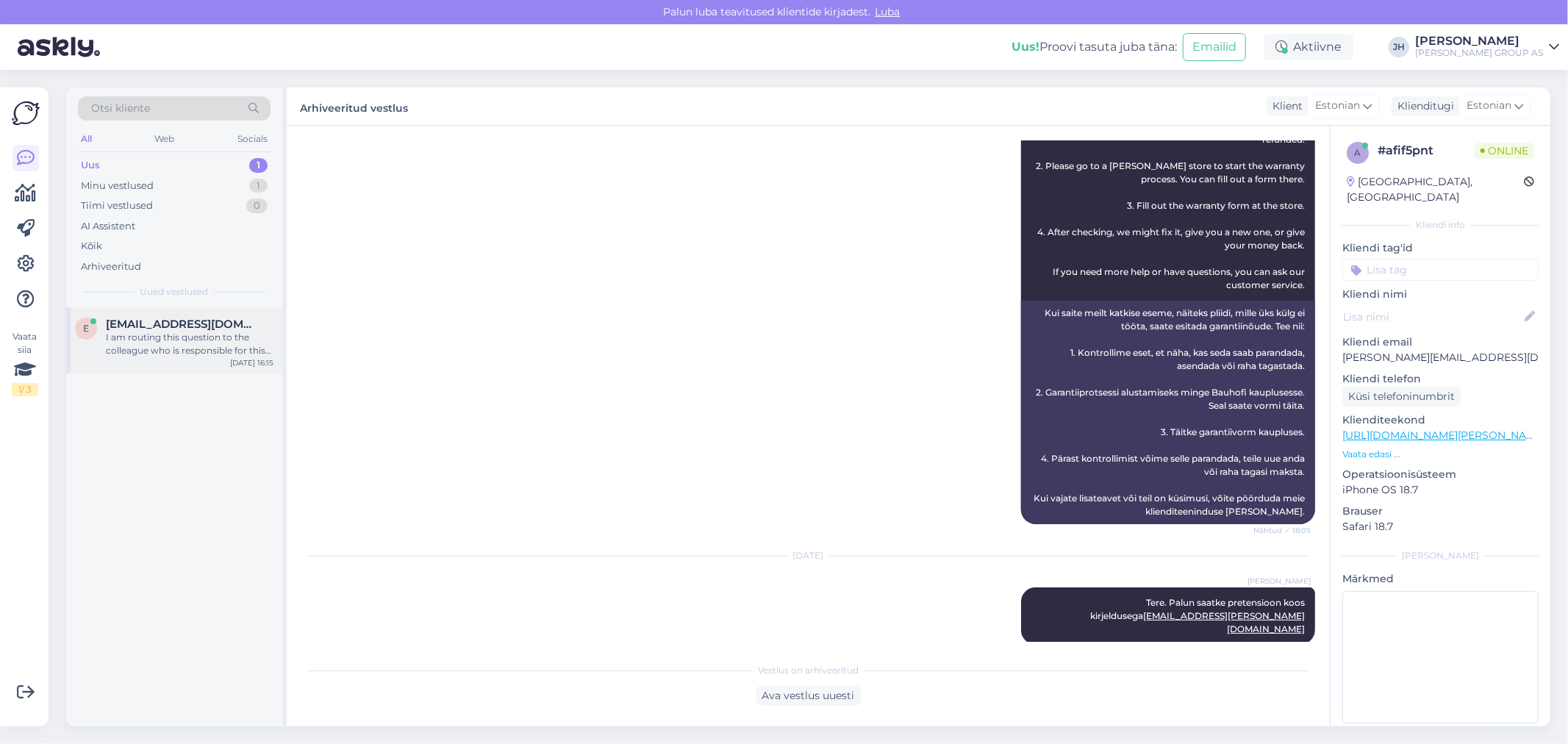
click at [187, 336] on div "I am routing this question to the colleague who is responsible for this topic. …" at bounding box center [190, 344] width 168 height 26
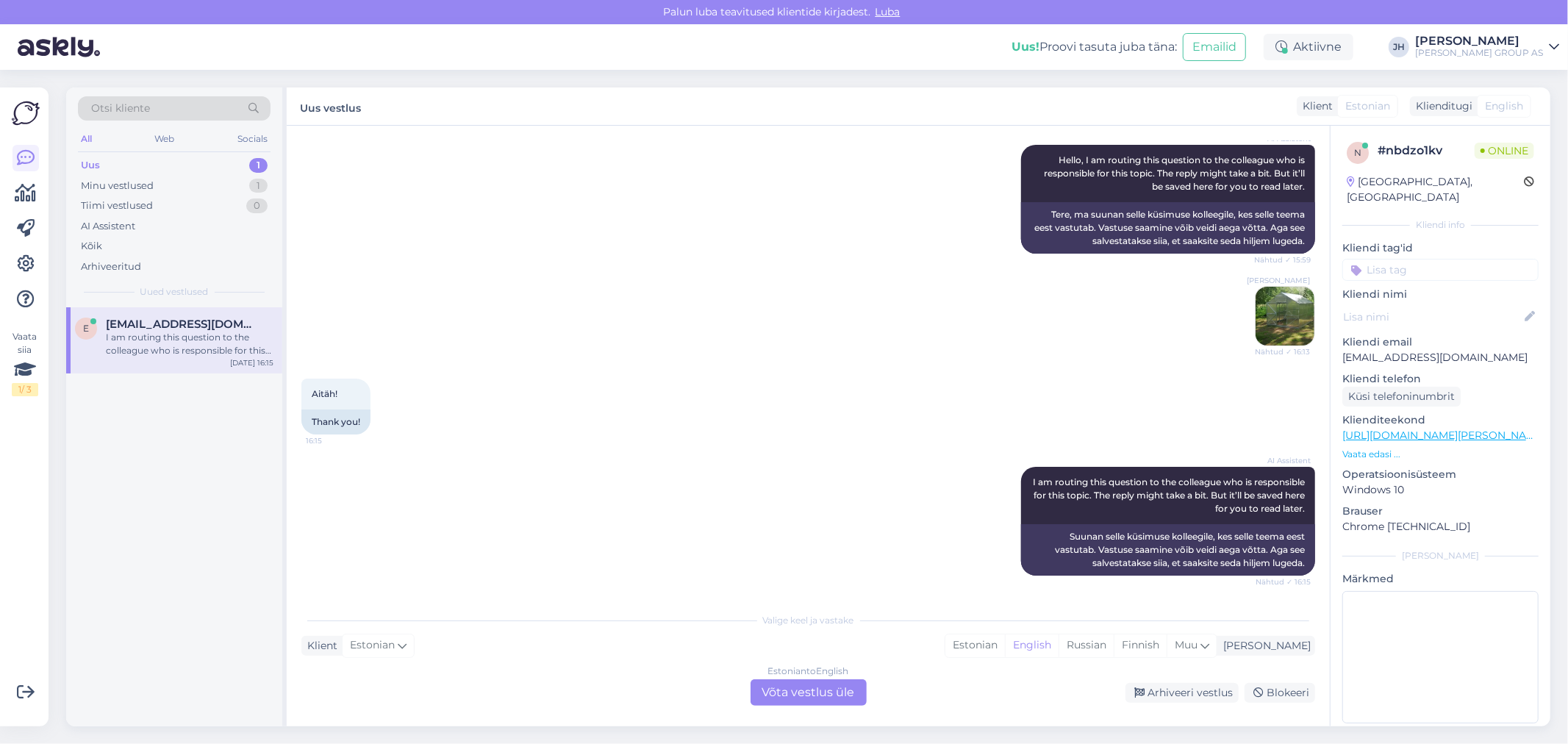
scroll to position [241, 0]
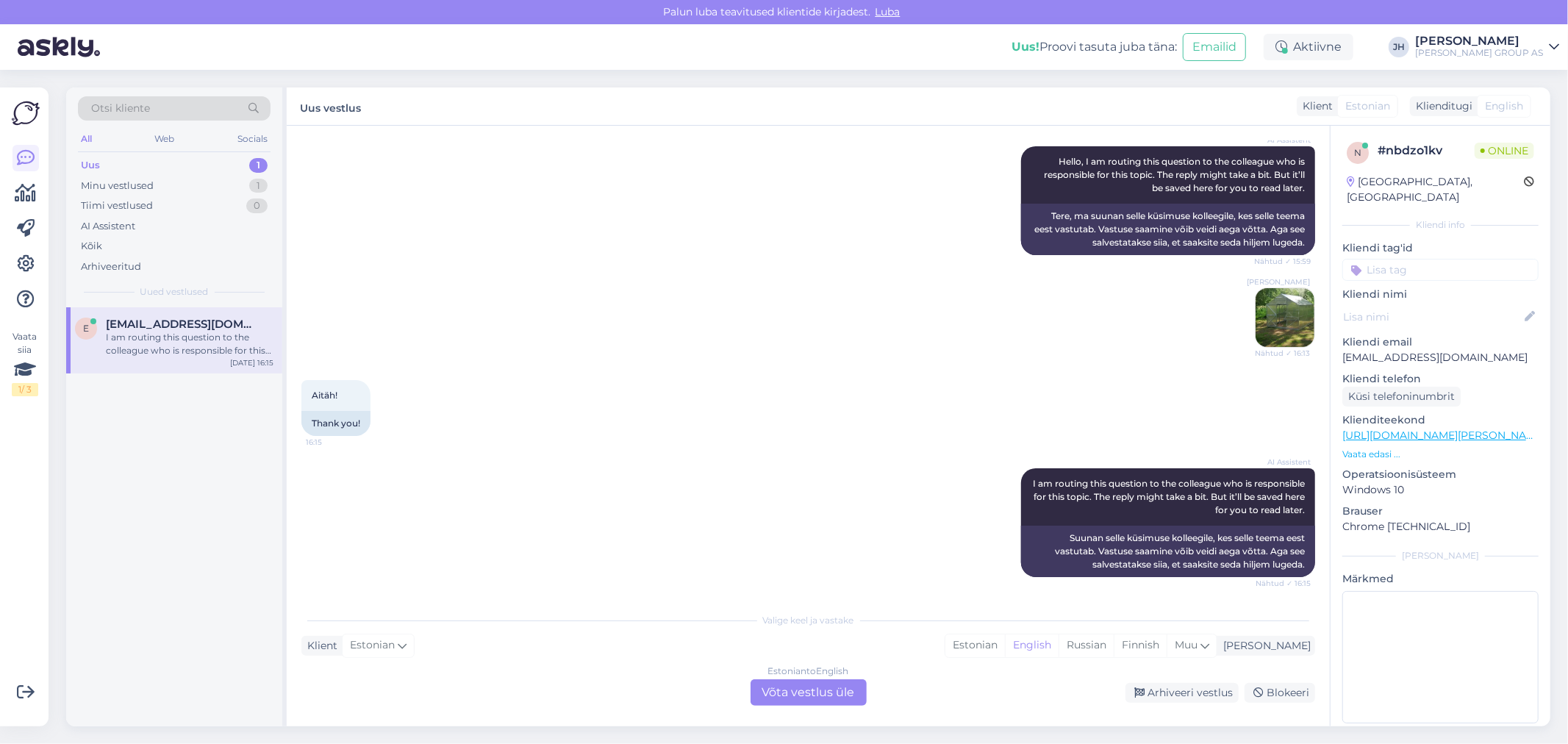
click at [818, 690] on div "Estonian to English Võta vestlus üle" at bounding box center [808, 692] width 116 height 26
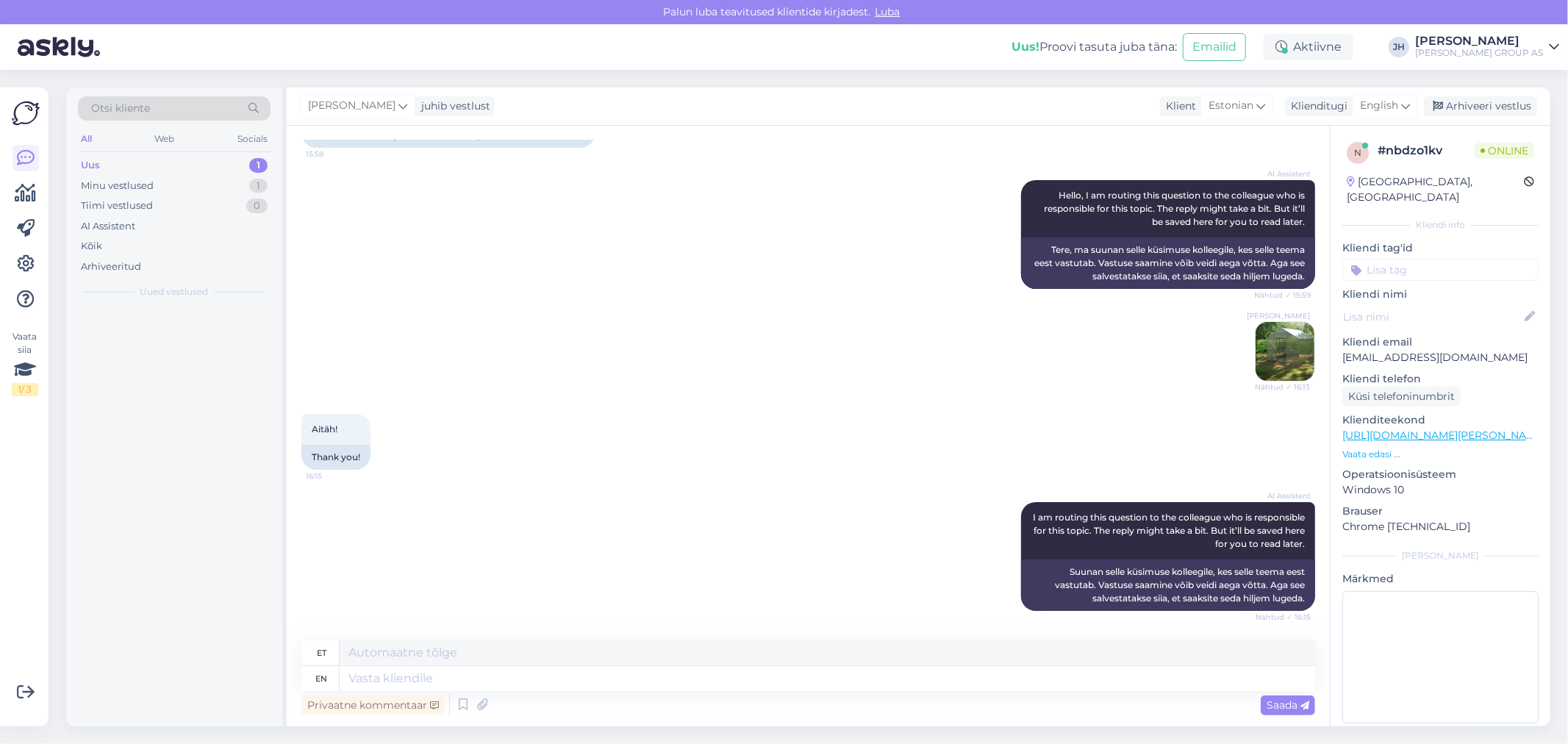
scroll to position [205, 0]
click at [1468, 105] on div "Arhiveeri vestlus" at bounding box center [1481, 105] width 114 height 20
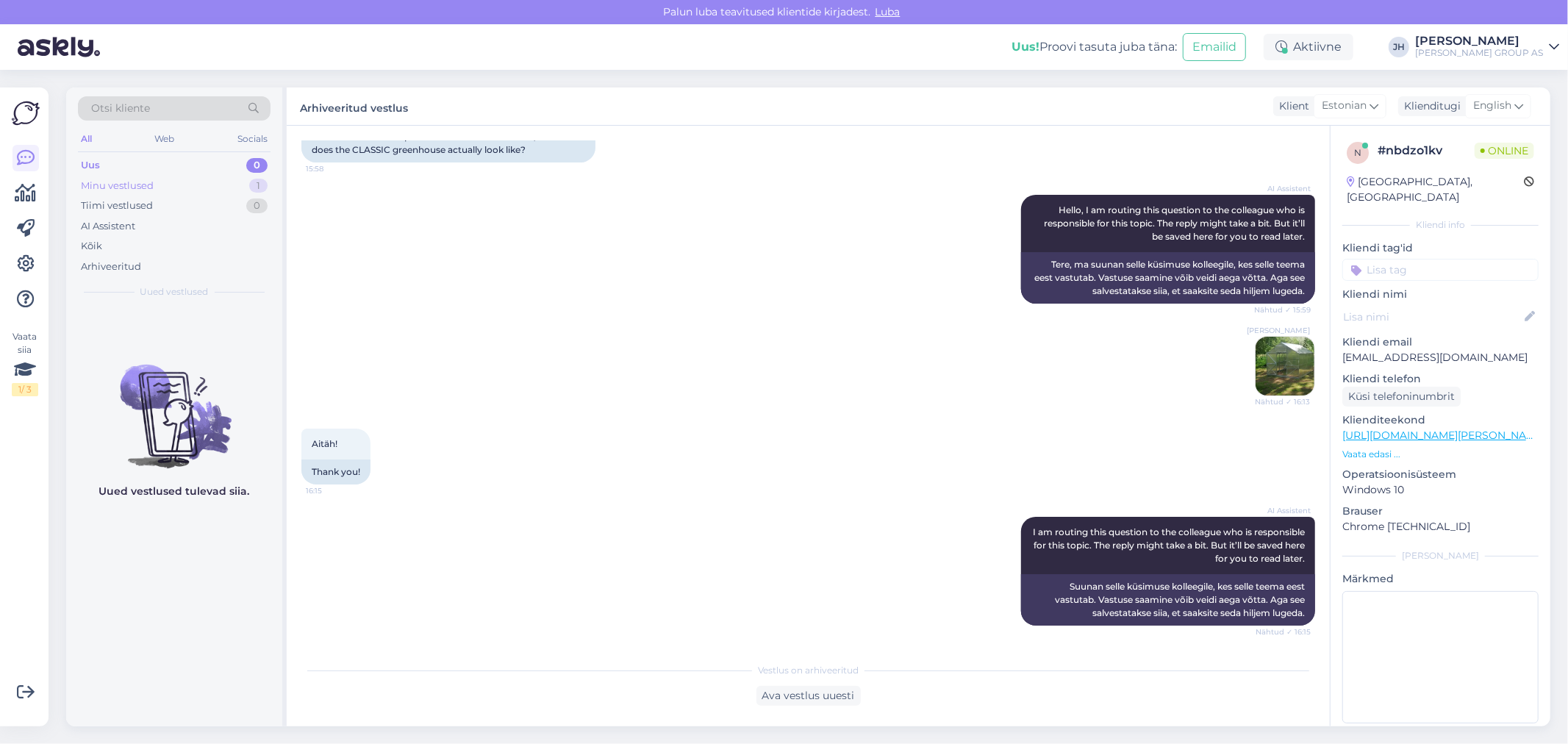
click at [105, 181] on div "Minu vestlused" at bounding box center [117, 185] width 73 height 14
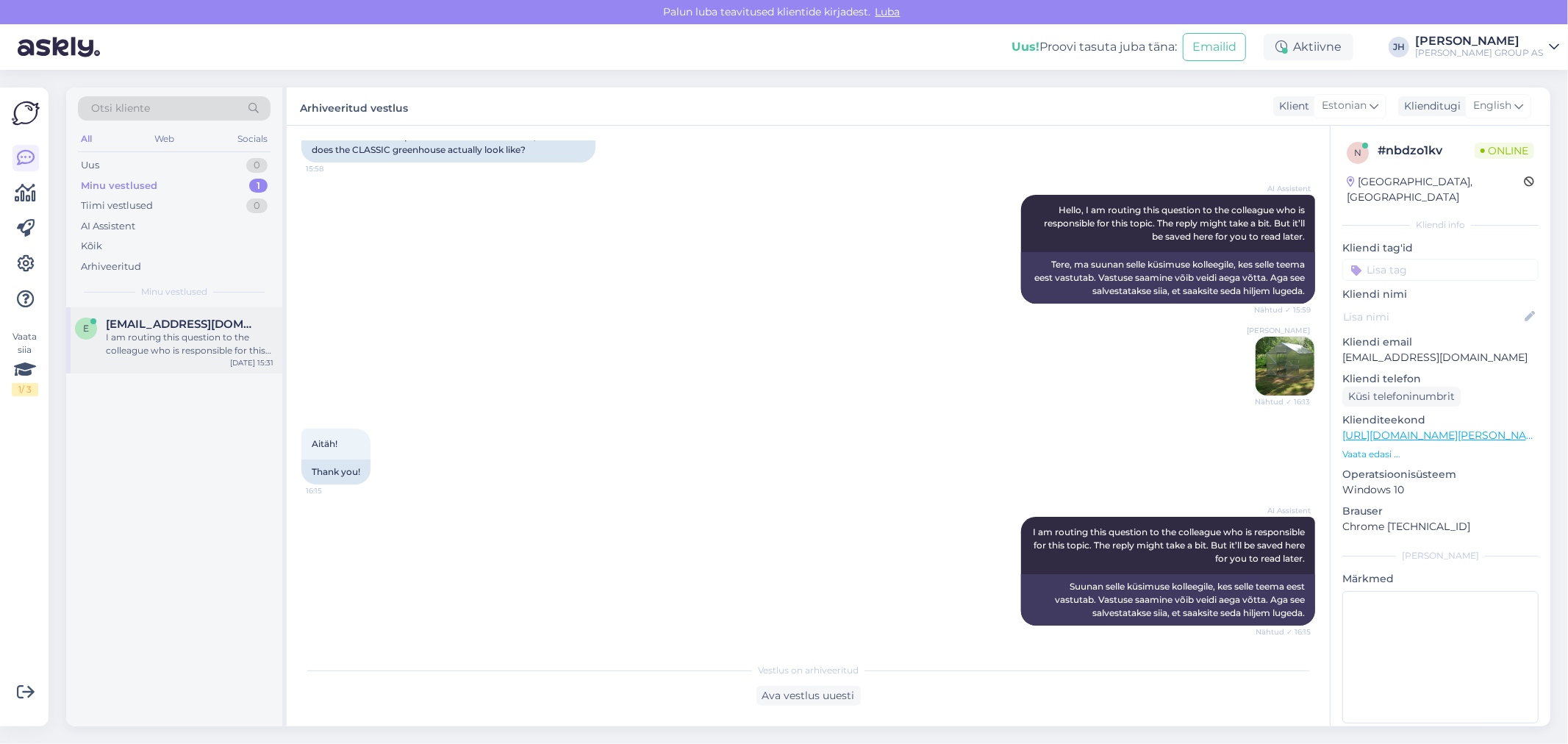
click at [186, 328] on span "[EMAIL_ADDRESS][DOMAIN_NAME]" at bounding box center [182, 324] width 153 height 14
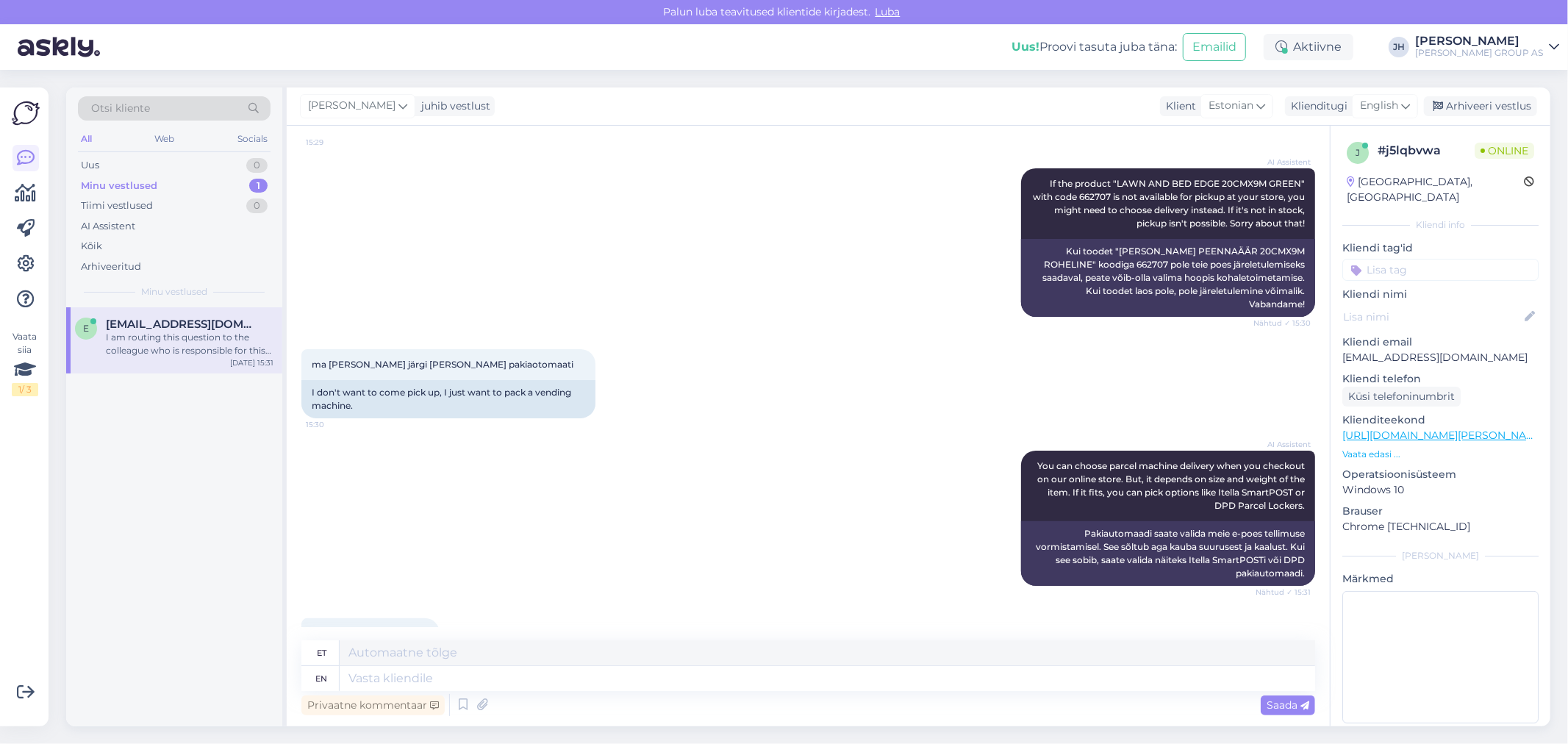
scroll to position [407, 0]
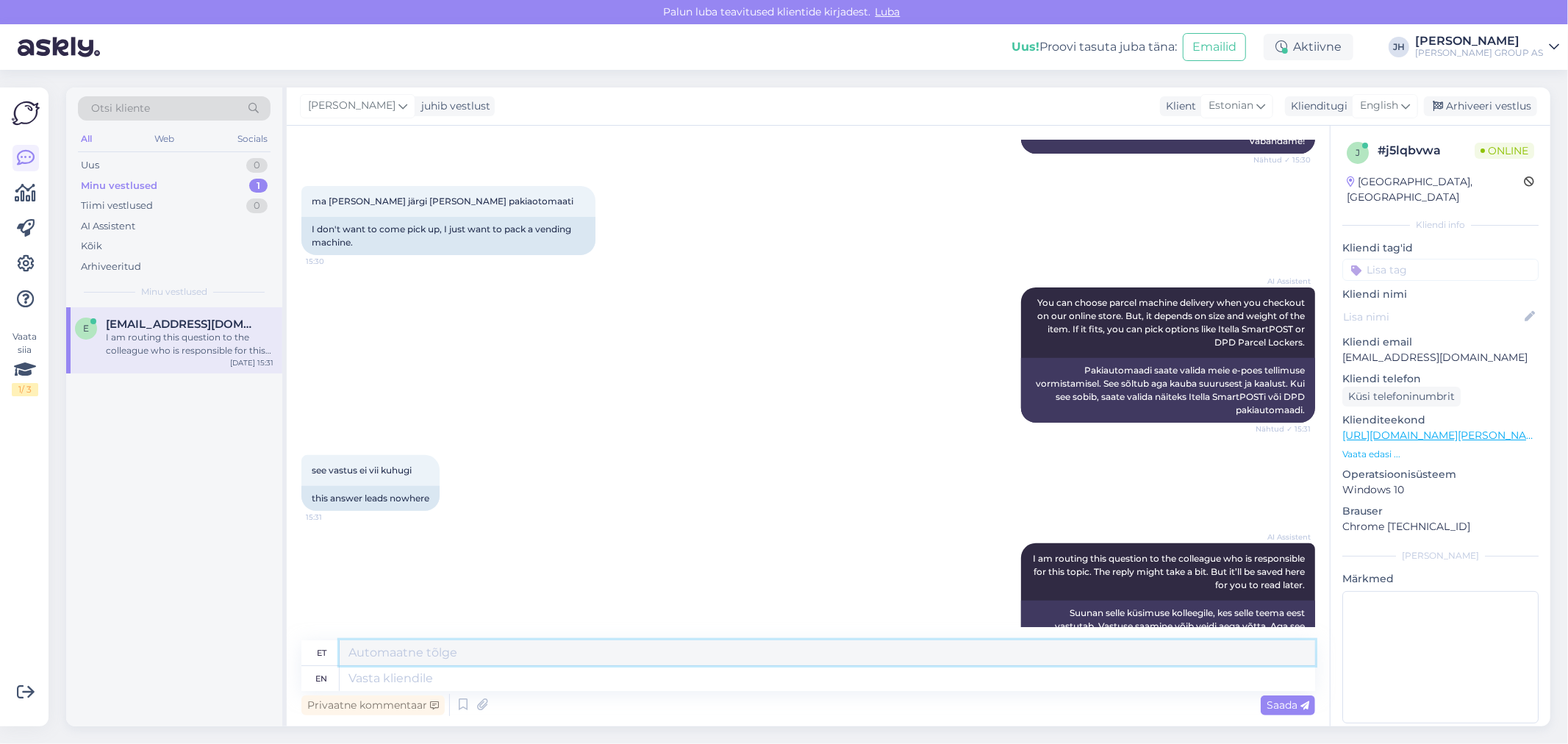
click at [372, 644] on textarea at bounding box center [828, 652] width 976 height 25
drag, startPoint x: 1029, startPoint y: 647, endPoint x: 318, endPoint y: 658, distance: 711.1
click at [318, 658] on div "et Tere. Tegeleme sellega. Varsti peaks saama ka pakiautomaati kaudu saada. Vab…" at bounding box center [808, 653] width 1014 height 26
type textarea "Tere. Tegeleme sellega. Varsti peaks saama ka pakiautomaati kaudu saada. Vaband…"
click at [1404, 104] on icon at bounding box center [1406, 105] width 9 height 16
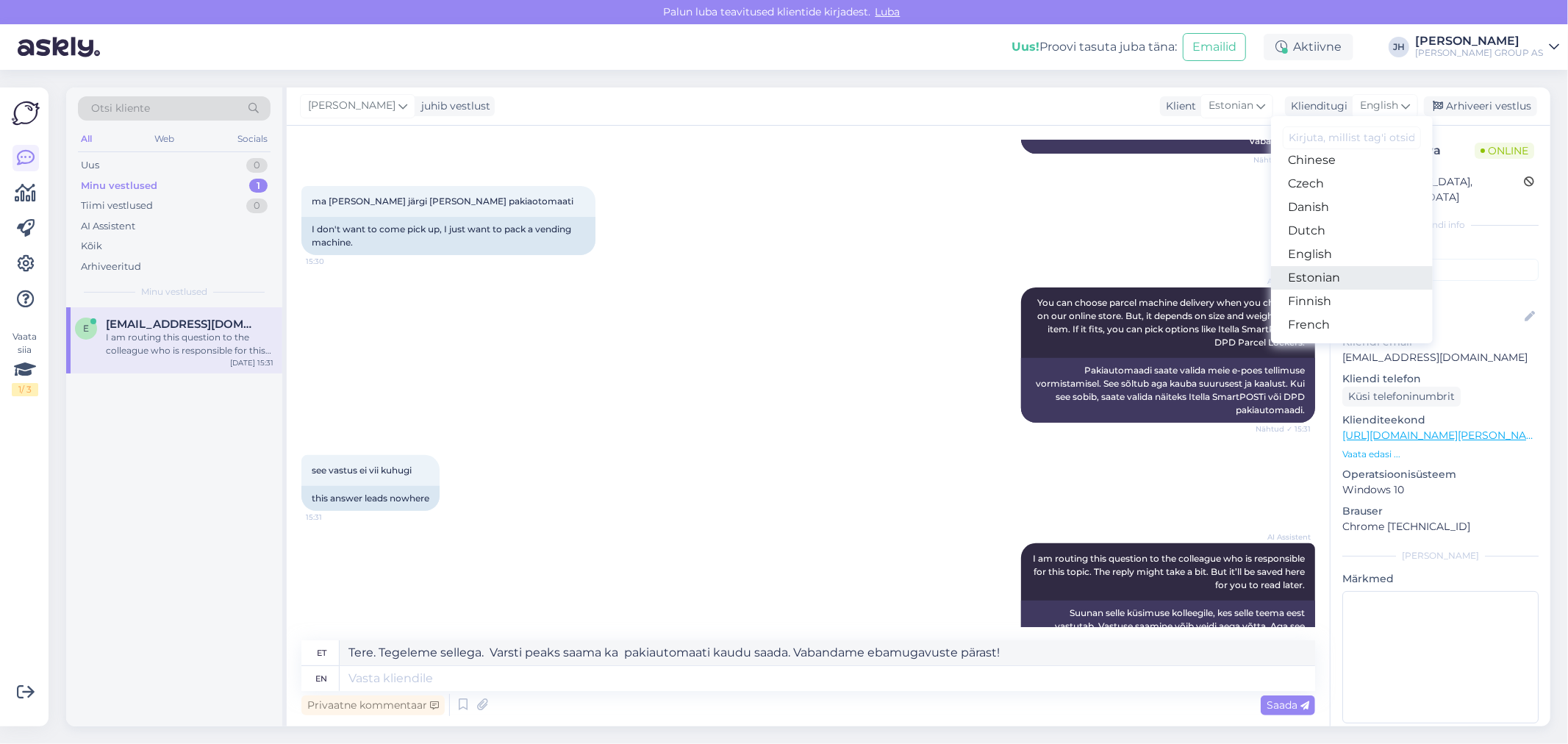
click at [1337, 281] on link "Estonian" at bounding box center [1352, 277] width 162 height 23
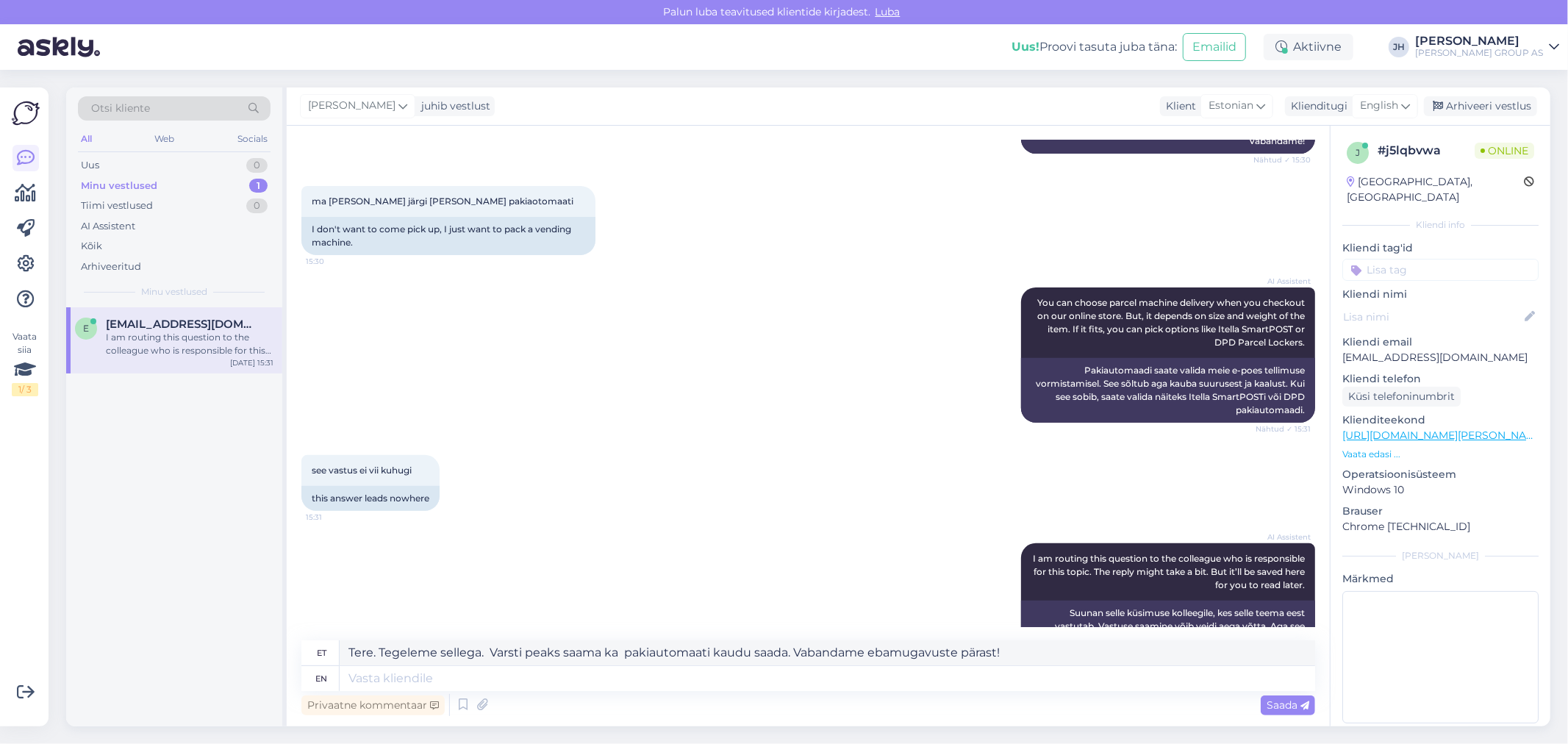
scroll to position [388, 0]
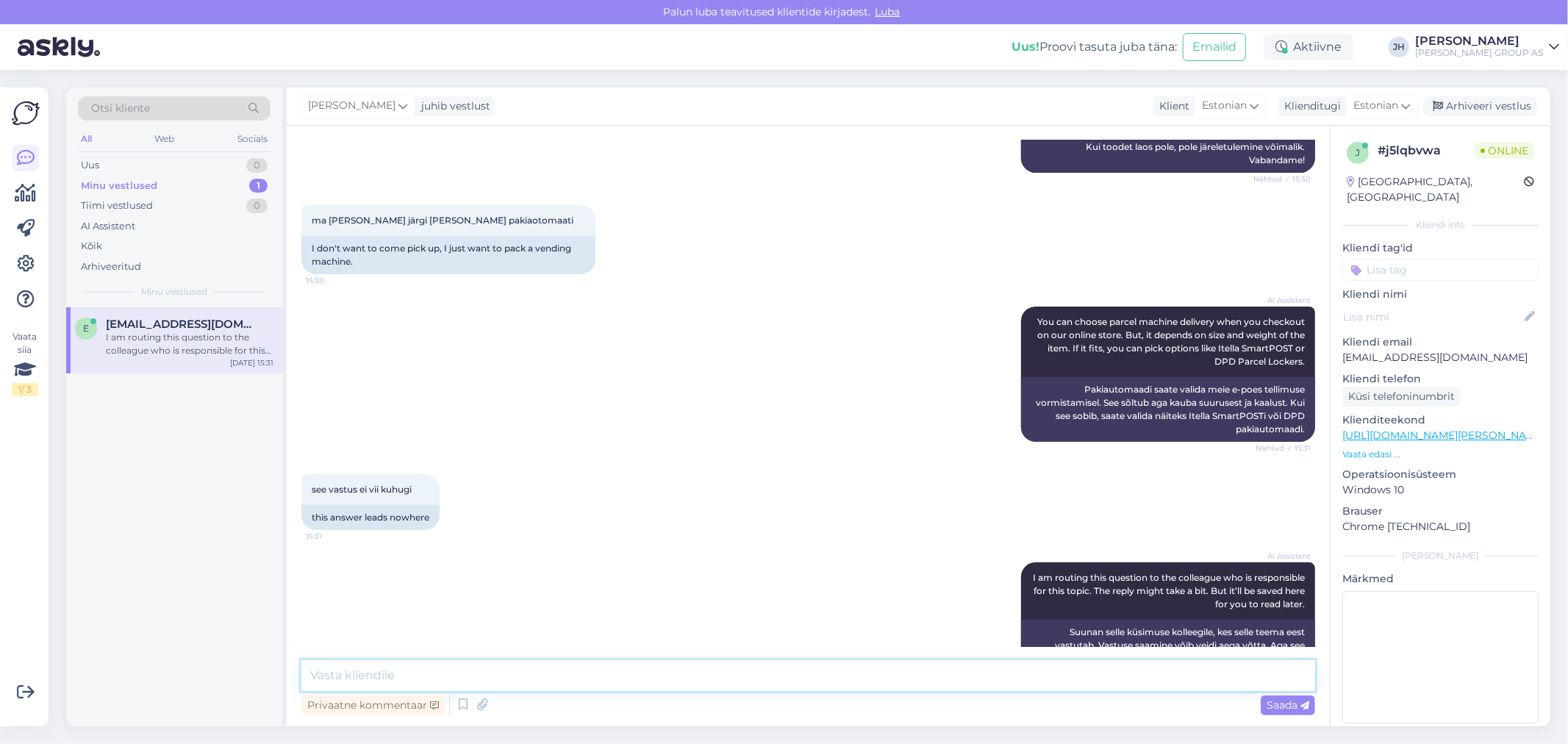
click at [450, 662] on textarea at bounding box center [808, 675] width 1014 height 31
paste textarea "Tere. Tegeleme sellega. Varsti peaks saama ka pakiautomaati kaudu saada. Vaband…"
type textarea "Tere. Tegeleme sellega. Varsti peaks saama ka pakiautomaati kaudu saada. Vaband…"
click at [1284, 707] on span "Saada" at bounding box center [1287, 704] width 42 height 14
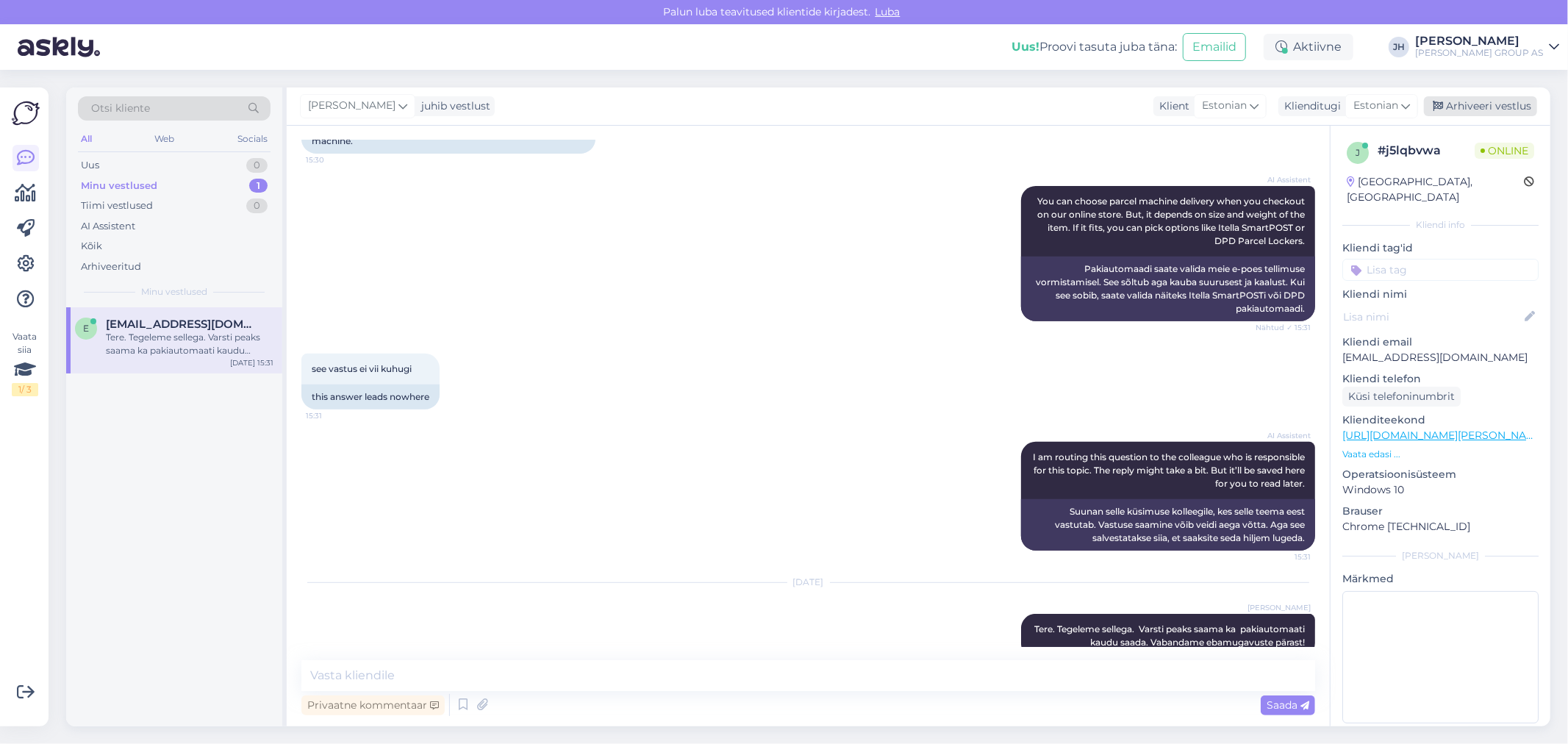
click at [1482, 105] on div "Arhiveeri vestlus" at bounding box center [1481, 105] width 114 height 20
